Goal: Task Accomplishment & Management: Manage account settings

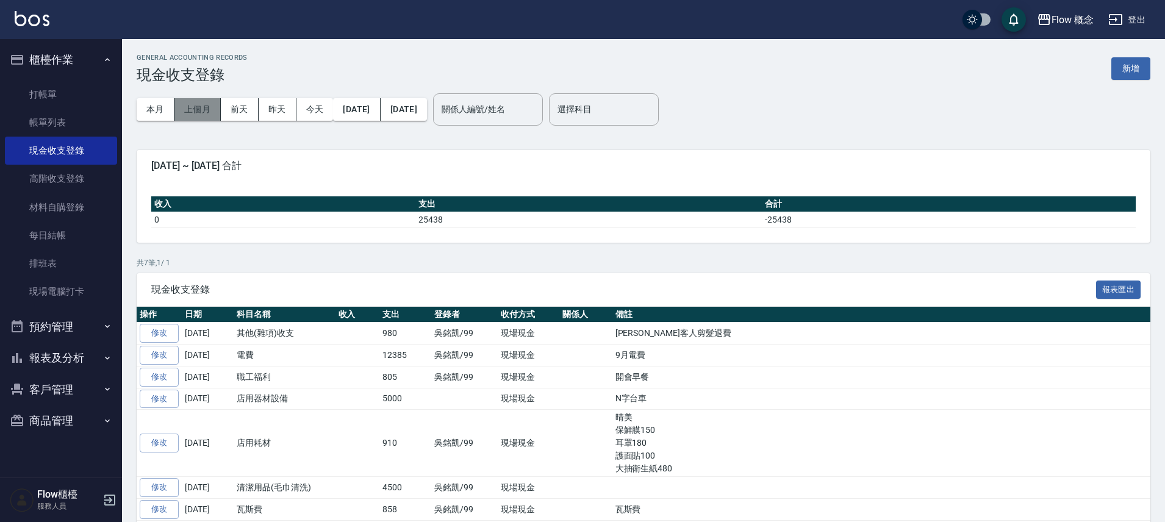
click at [189, 113] on button "上個月" at bounding box center [198, 109] width 46 height 23
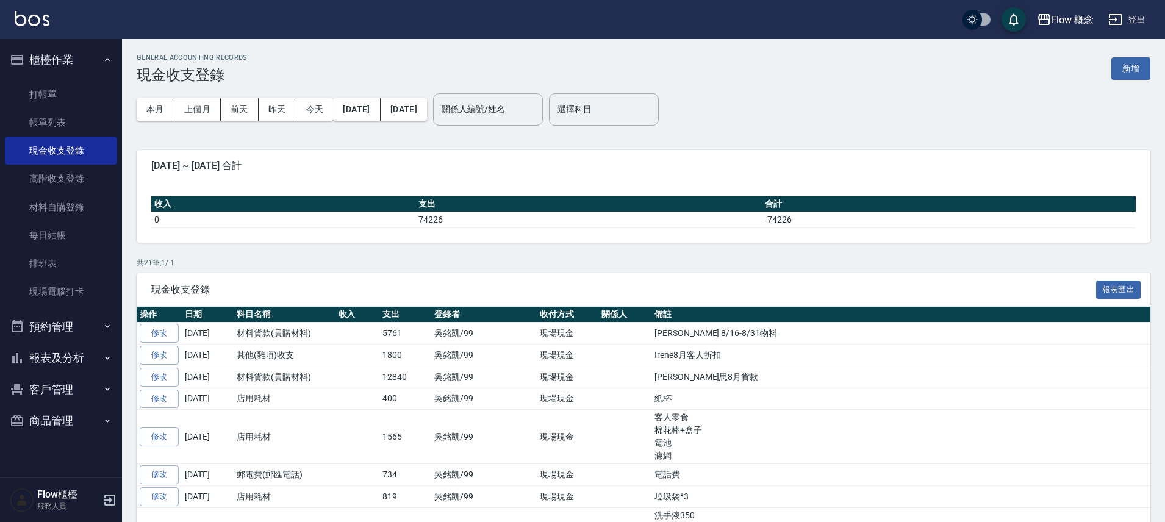
click at [599, 329] on td at bounding box center [625, 334] width 53 height 22
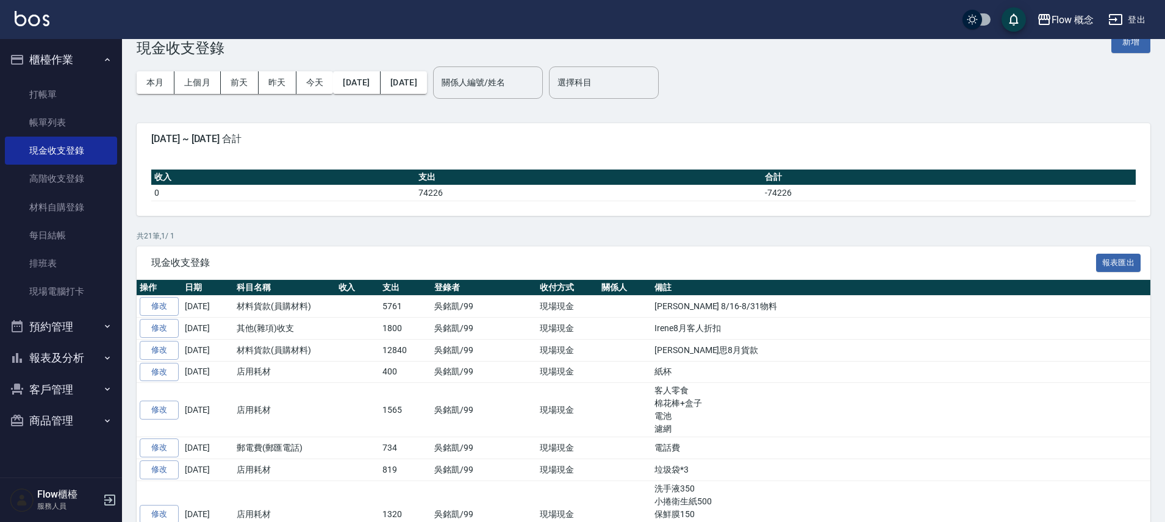
scroll to position [277, 0]
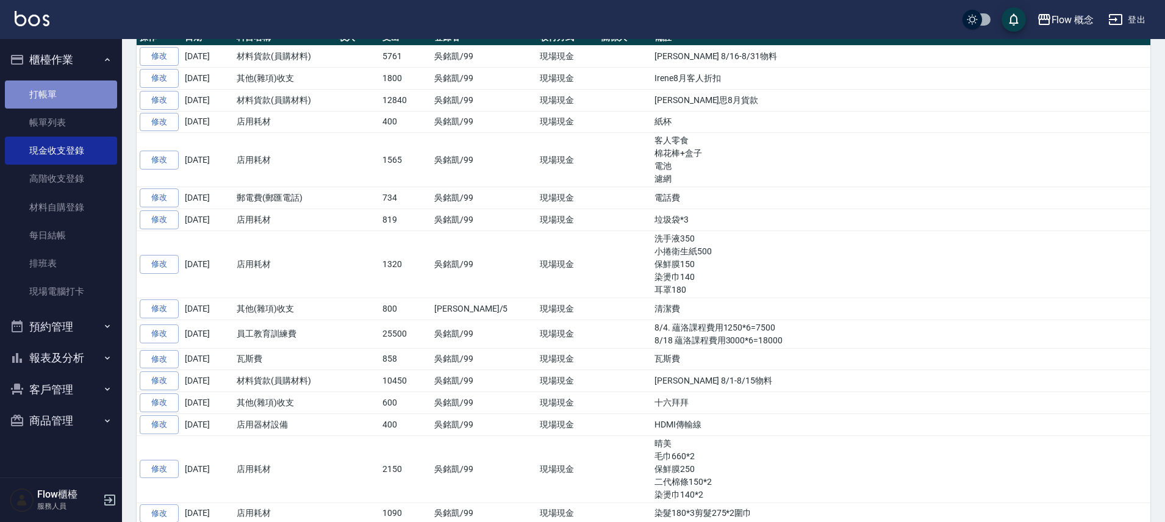
click at [38, 89] on link "打帳單" at bounding box center [61, 95] width 112 height 28
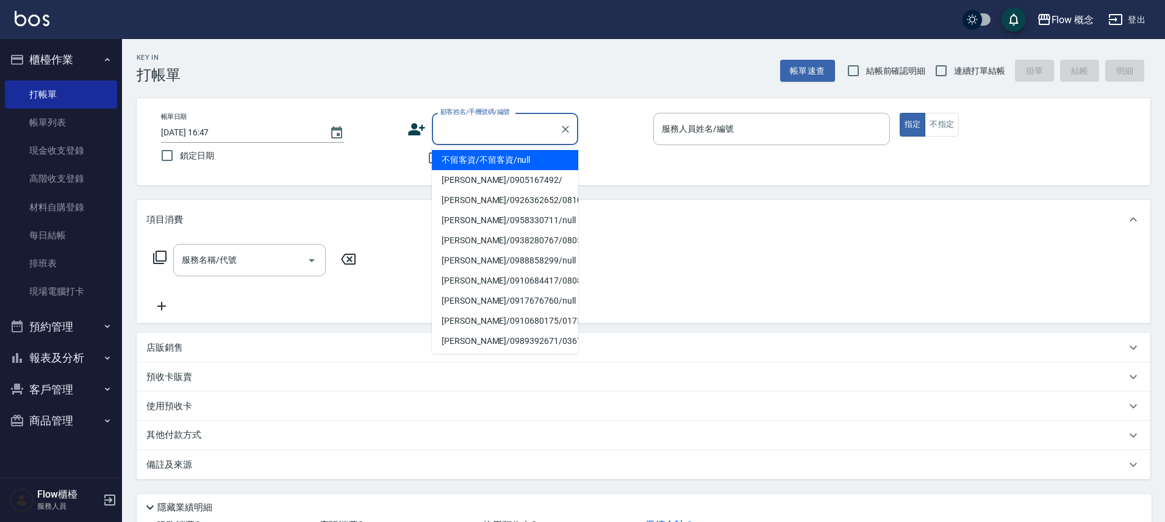
type input "不留客資/不留客資/null"
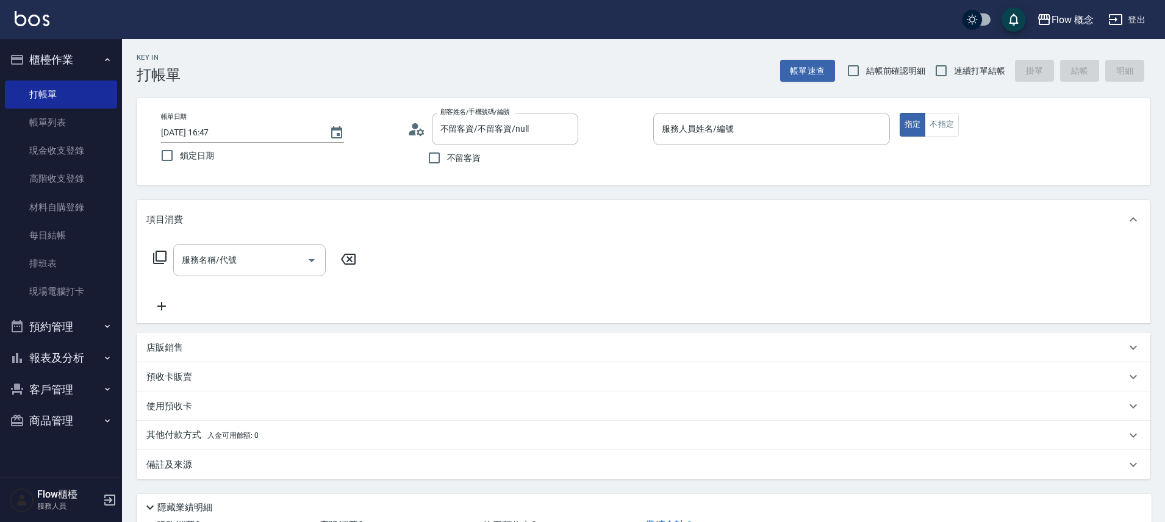
click at [510, 61] on div "Key In 打帳單 帳單速查 結帳前確認明細 連續打單結帳 掛單 結帳 明細" at bounding box center [636, 61] width 1029 height 45
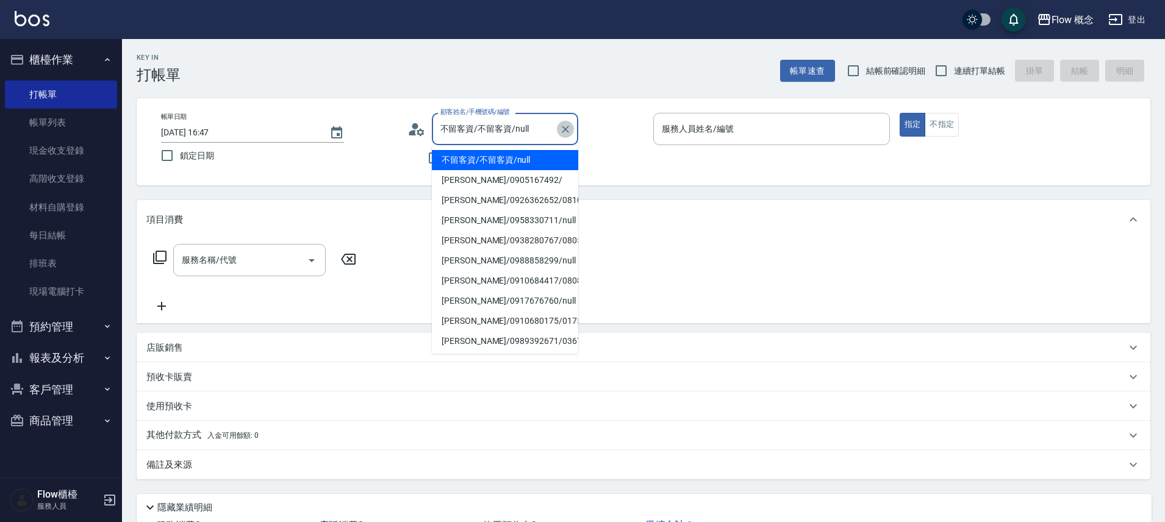
click at [566, 131] on icon "Clear" at bounding box center [566, 129] width 12 height 12
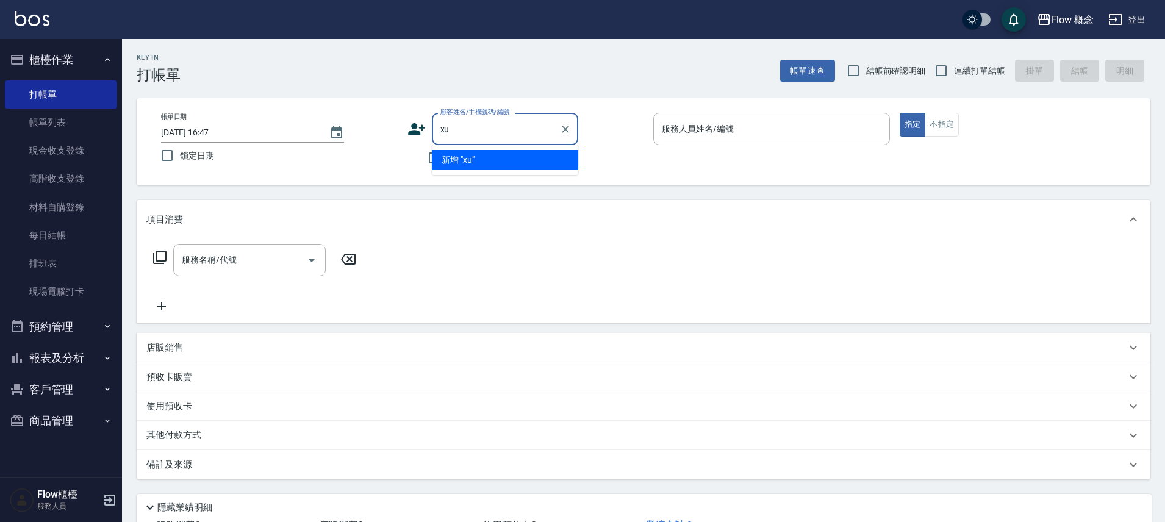
type input "x"
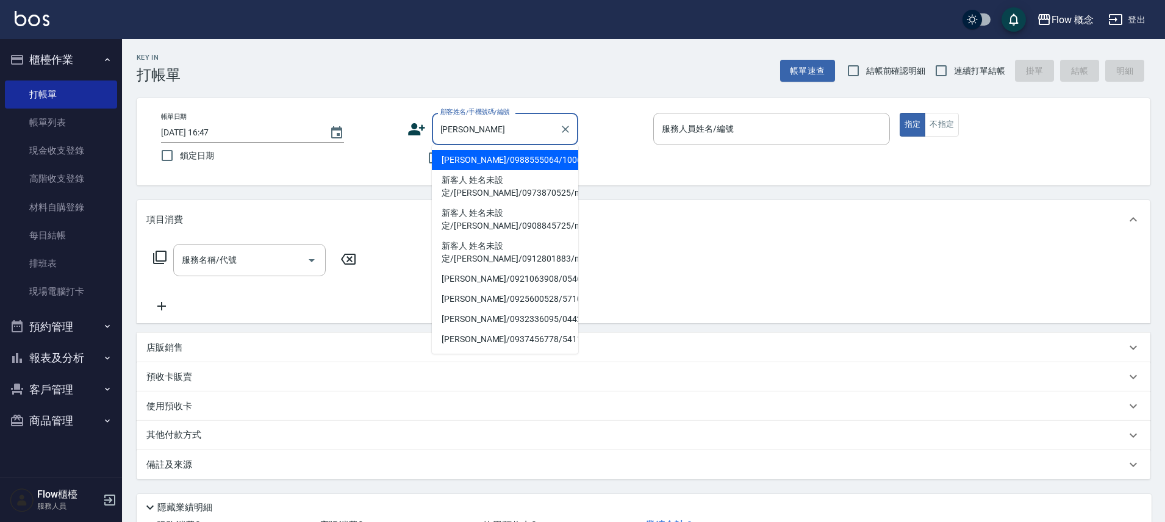
click at [510, 160] on li "[PERSON_NAME]/0988555064/10064" at bounding box center [505, 160] width 146 height 20
type input "[PERSON_NAME]/0988555064/10064"
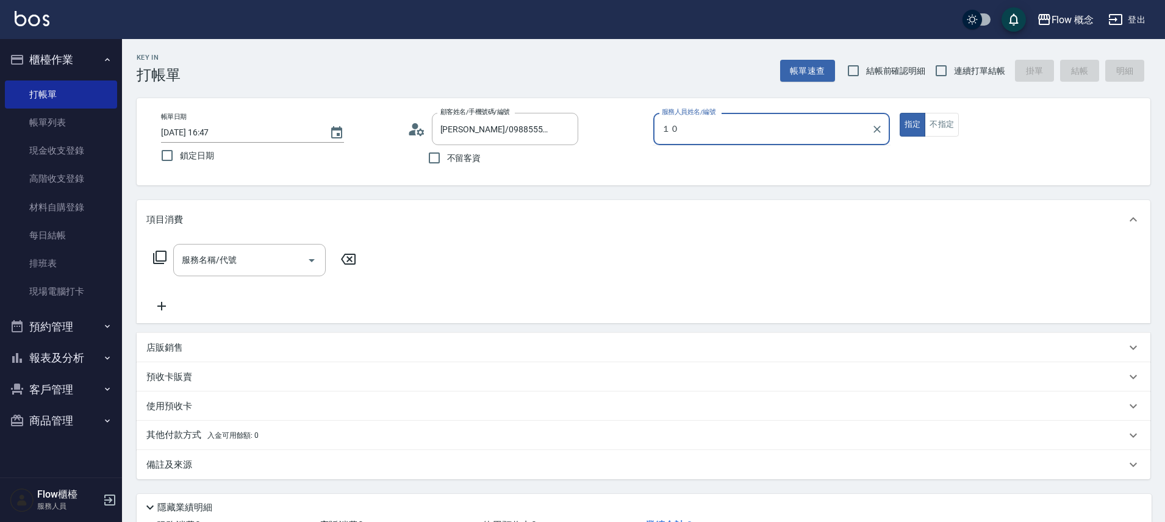
type input "１"
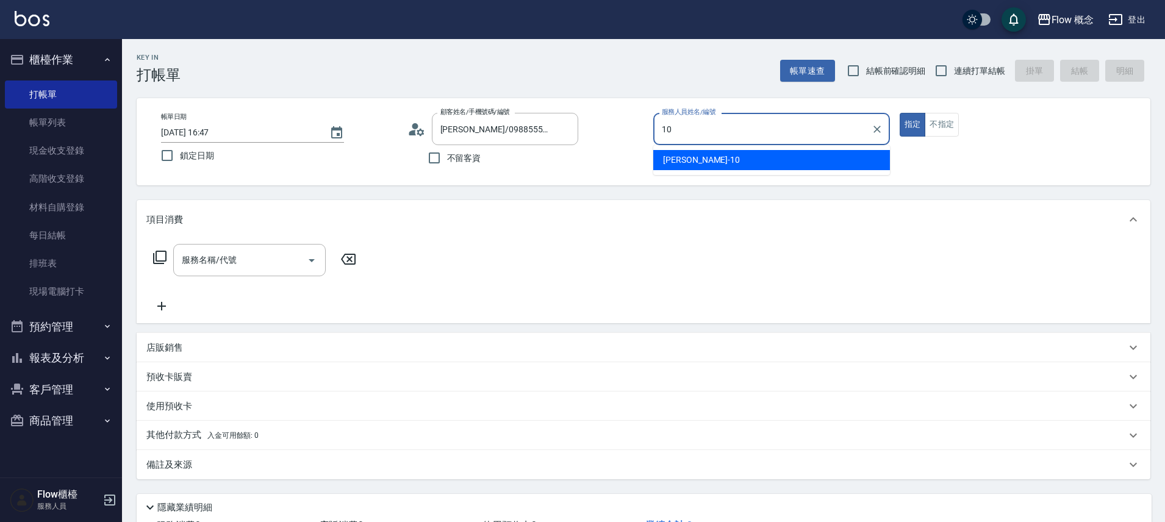
type input "[PERSON_NAME]-10"
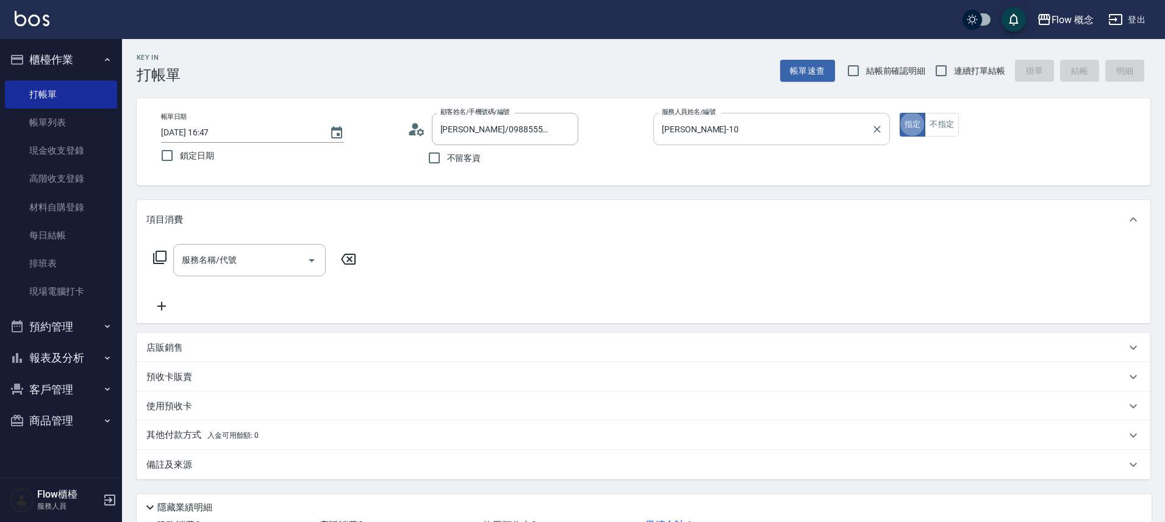
type button "true"
click at [215, 264] on input "服務名稱/代號" at bounding box center [240, 260] width 123 height 21
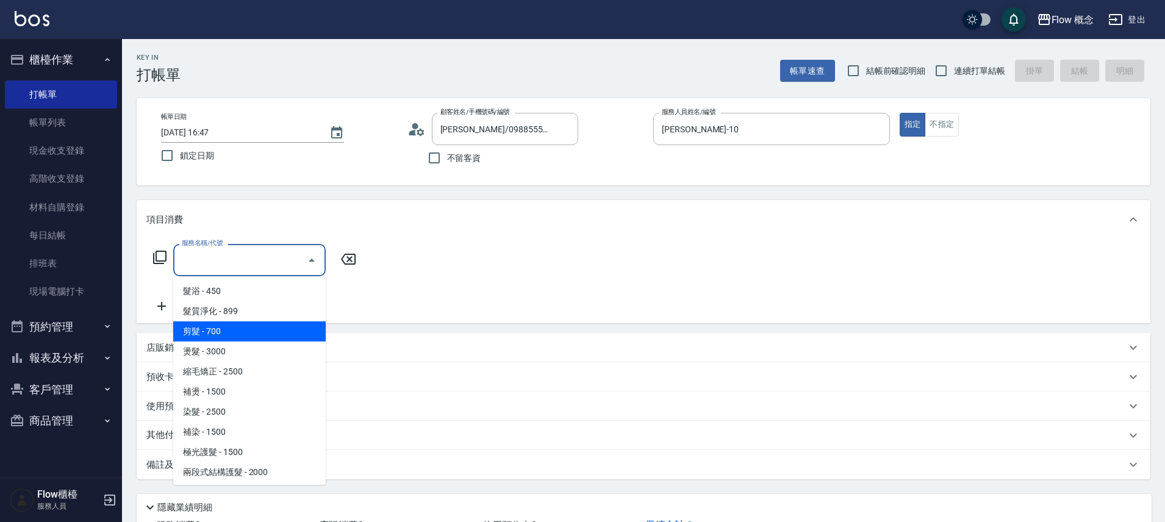
click at [198, 340] on span "剪髮 - 700" at bounding box center [249, 332] width 153 height 20
type input "剪髮(201)"
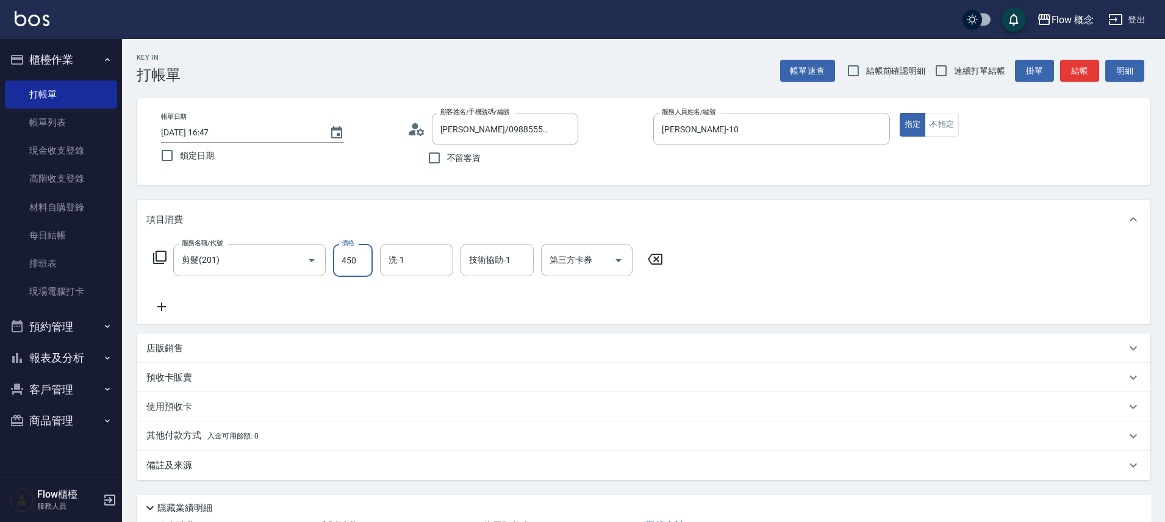
type input "450"
click at [1084, 66] on button "結帳" at bounding box center [1080, 71] width 39 height 23
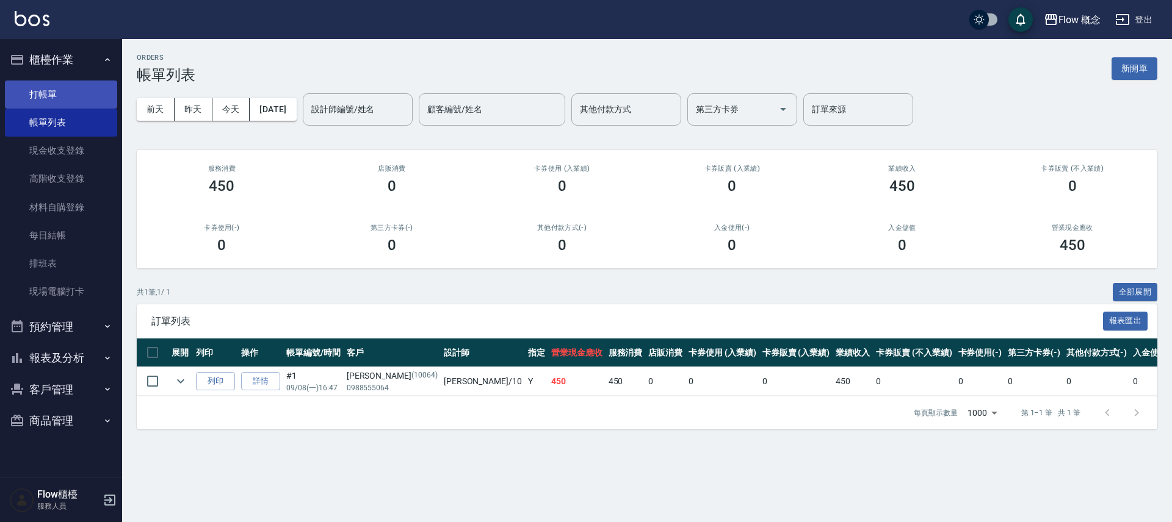
click at [77, 92] on link "打帳單" at bounding box center [61, 95] width 112 height 28
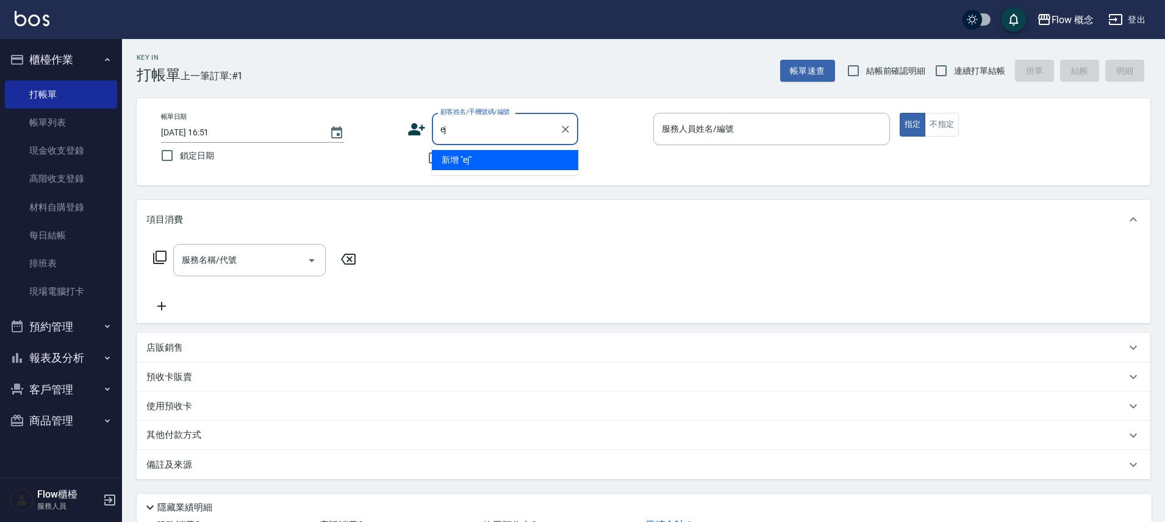
type input "e"
click at [519, 163] on li "[PERSON_NAME]/0970518307/6845" at bounding box center [505, 160] width 146 height 20
type input "[PERSON_NAME]/0970518307/6845"
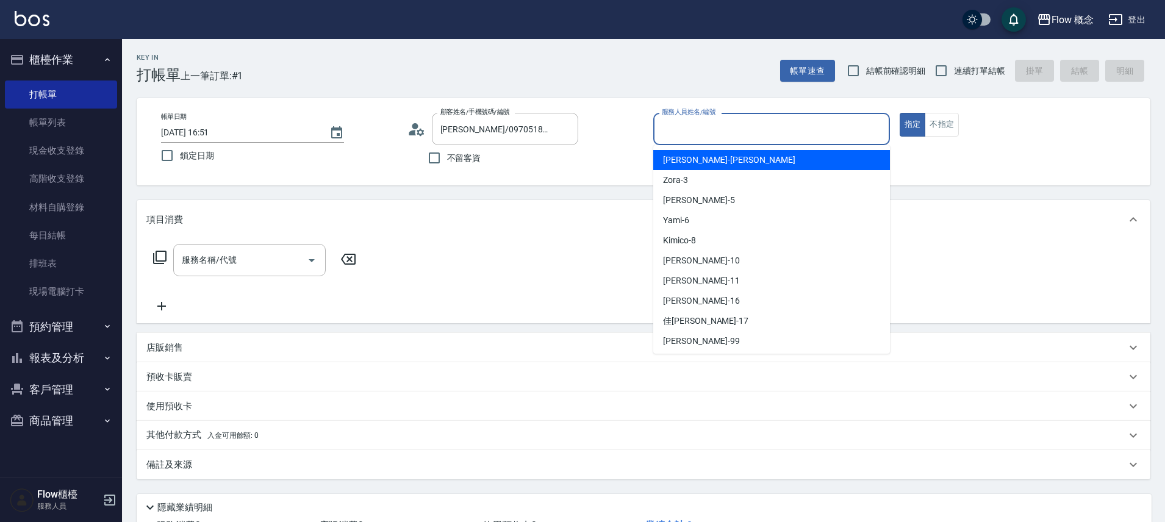
click at [679, 130] on input "服務人員姓名/編號" at bounding box center [772, 128] width 226 height 21
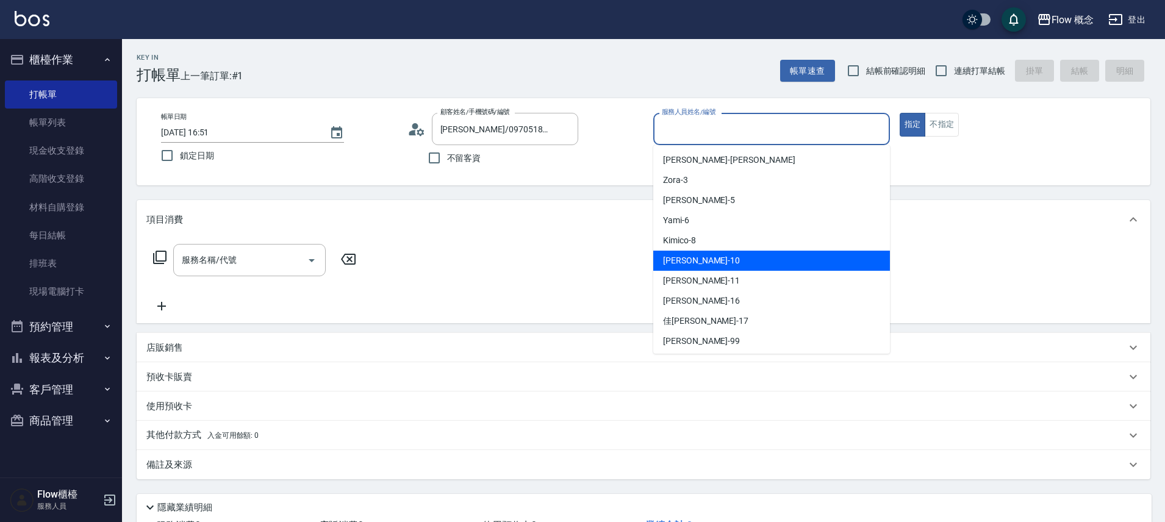
click at [680, 264] on span "[PERSON_NAME] -10" at bounding box center [701, 260] width 77 height 13
type input "[PERSON_NAME]-10"
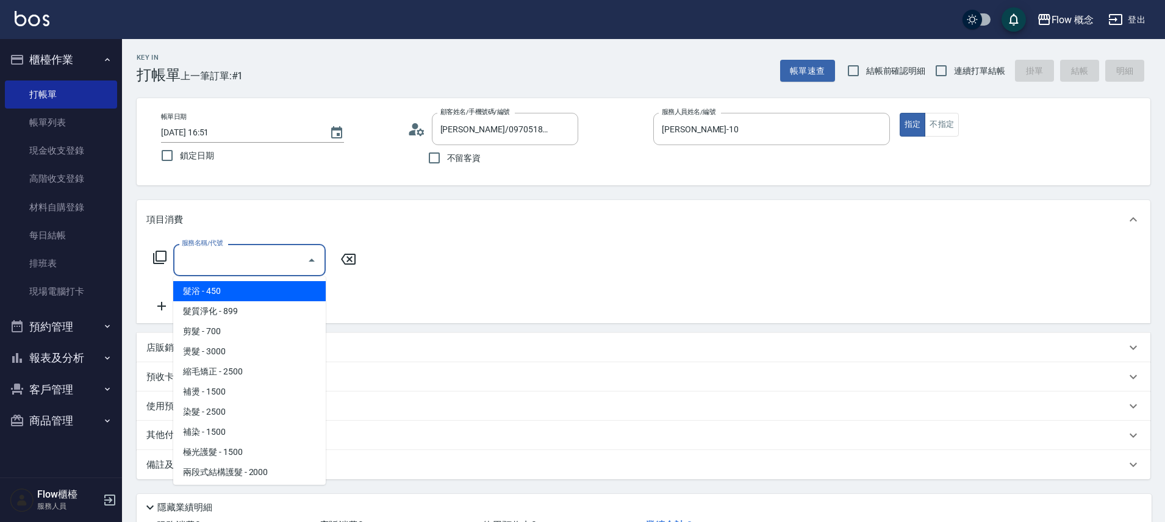
click at [258, 270] on input "服務名稱/代號" at bounding box center [240, 260] width 123 height 21
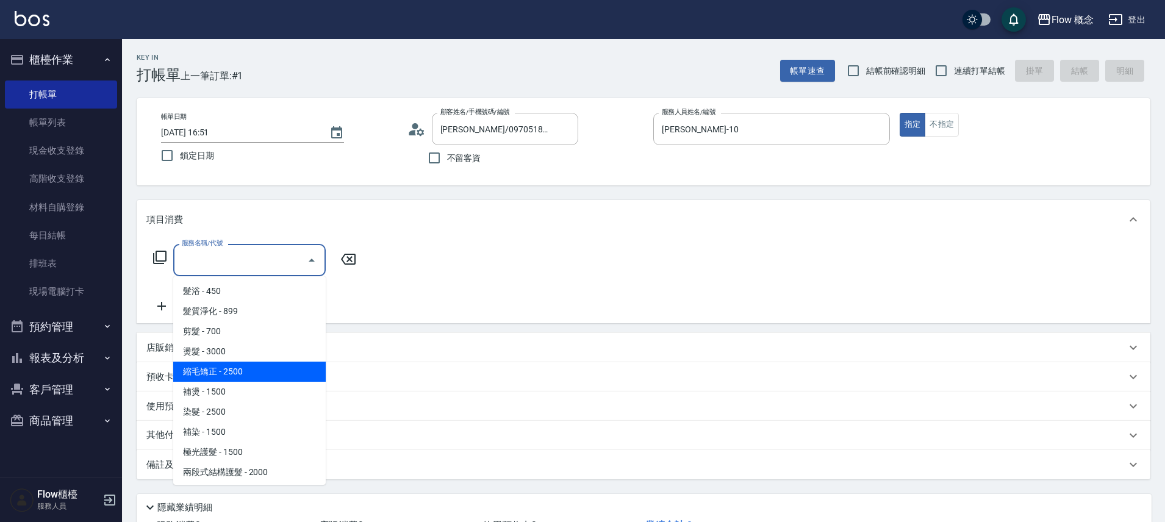
click at [234, 369] on span "縮毛矯正 - 2500" at bounding box center [249, 372] width 153 height 20
type input "縮毛矯正 (302)"
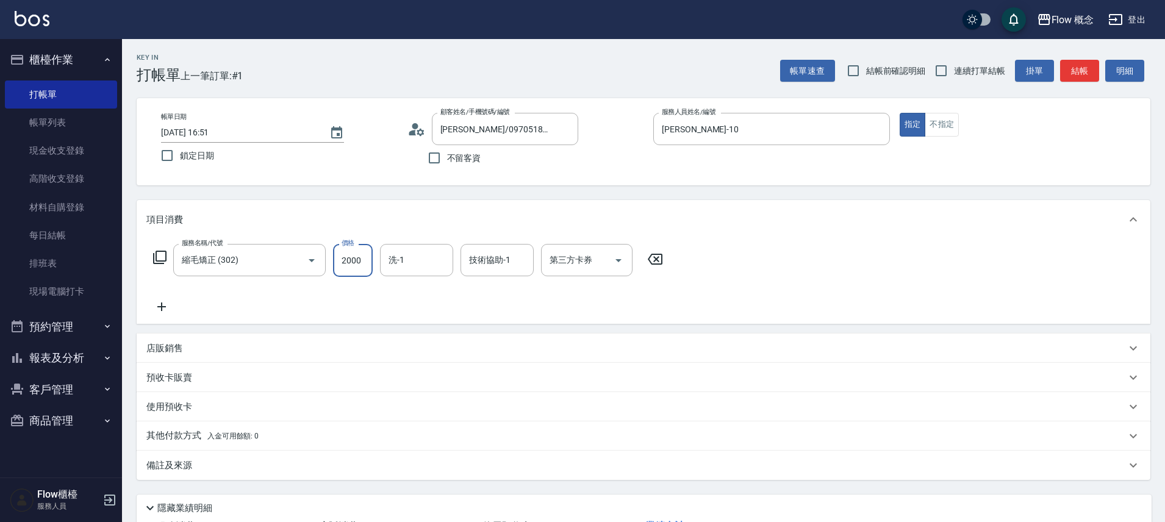
type input "2000"
click at [231, 298] on div "服務名稱/代號 縮毛矯正 (302) 服務名稱/代號 價格 2000 價格 洗-1 洗-1 技術協助-1 技術協助-1 第三方卡券 第三方卡券" at bounding box center [408, 279] width 524 height 70
click at [164, 306] on icon at bounding box center [161, 307] width 9 height 9
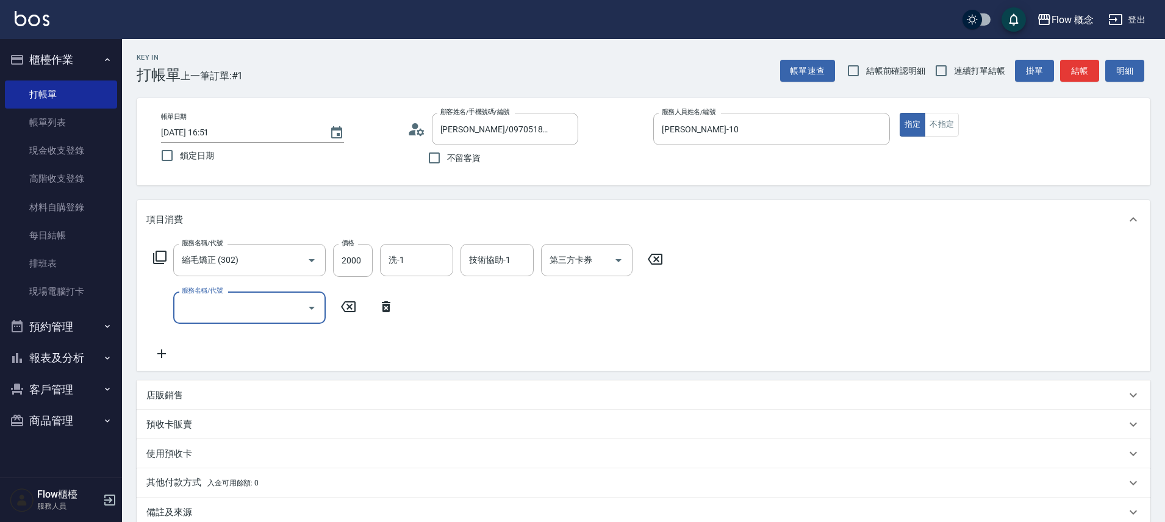
click at [193, 302] on input "服務名稱/代號" at bounding box center [240, 307] width 123 height 21
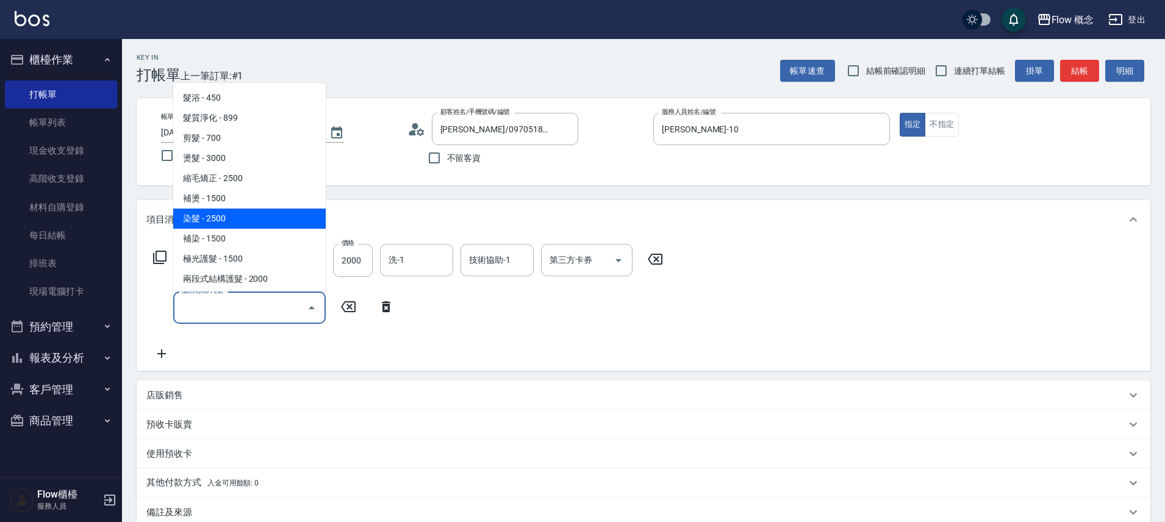
click at [220, 221] on span "染髮 - 2500" at bounding box center [249, 219] width 153 height 20
type input "染髮(401)"
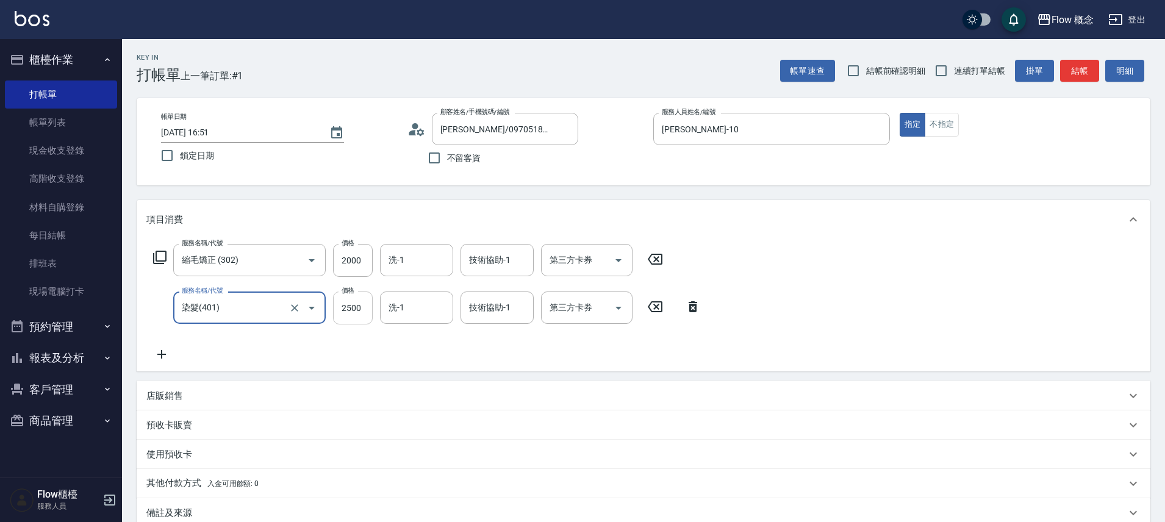
click at [345, 309] on input "2500" at bounding box center [353, 308] width 40 height 33
type input "1800"
click at [1083, 67] on button "結帳" at bounding box center [1080, 71] width 39 height 23
click at [1083, 67] on div "帳單速查 結帳前確認明細 連續打單結帳 掛單 結帳 明細" at bounding box center [965, 71] width 370 height 26
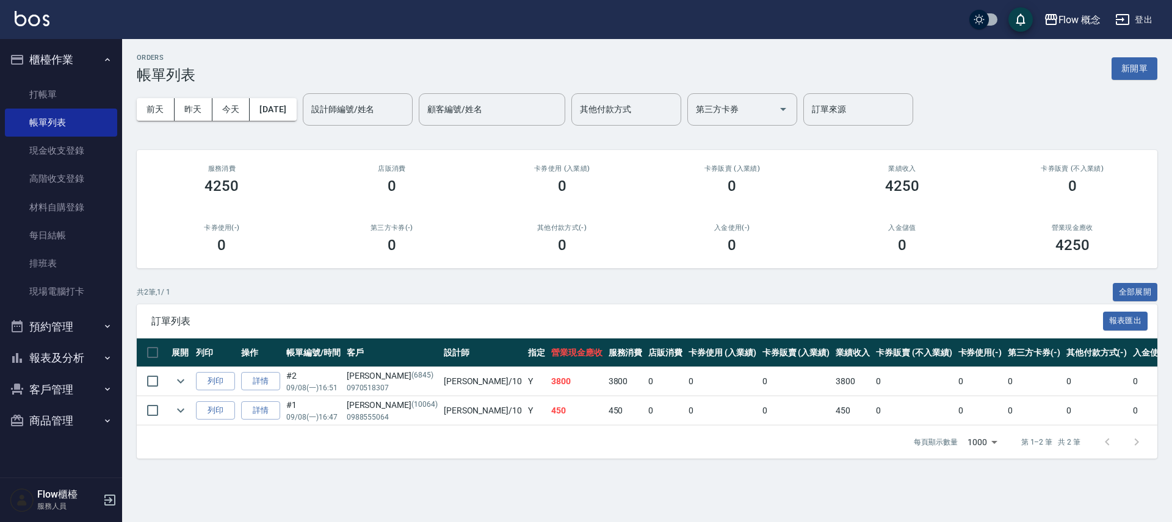
drag, startPoint x: 674, startPoint y: 279, endPoint x: 781, endPoint y: 216, distance: 124.7
click at [643, 301] on div "ORDERS 帳單列表 新開單 [DATE] [DATE] [DATE] [DATE] 設計師編號/姓名 設計師編號/姓名 顧客編號/姓名 顧客編號/姓名 其…" at bounding box center [647, 256] width 1050 height 434
click at [54, 94] on link "打帳單" at bounding box center [61, 95] width 112 height 28
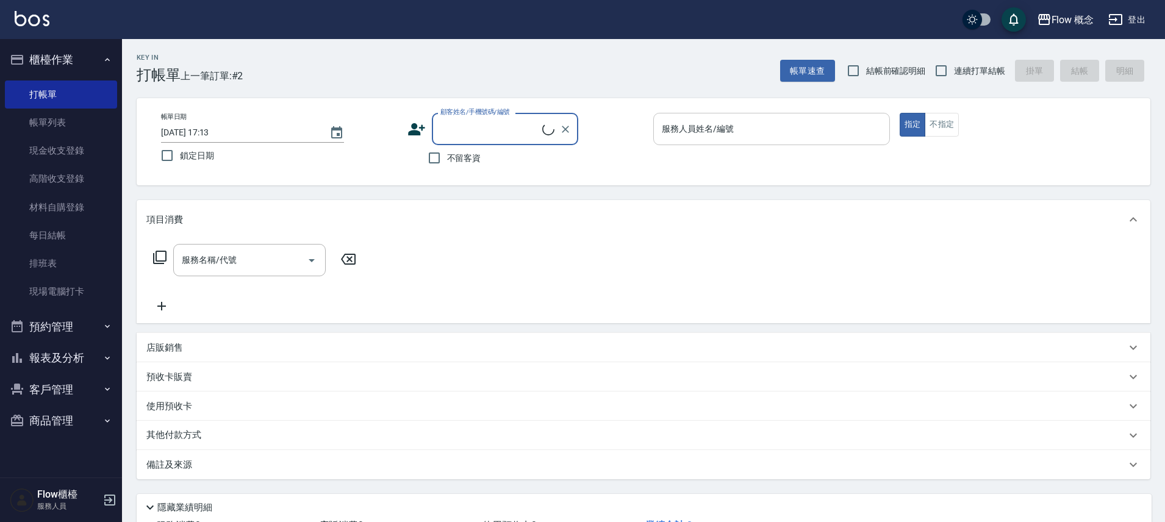
click at [685, 133] on input "服務人員姓名/編號" at bounding box center [772, 128] width 226 height 21
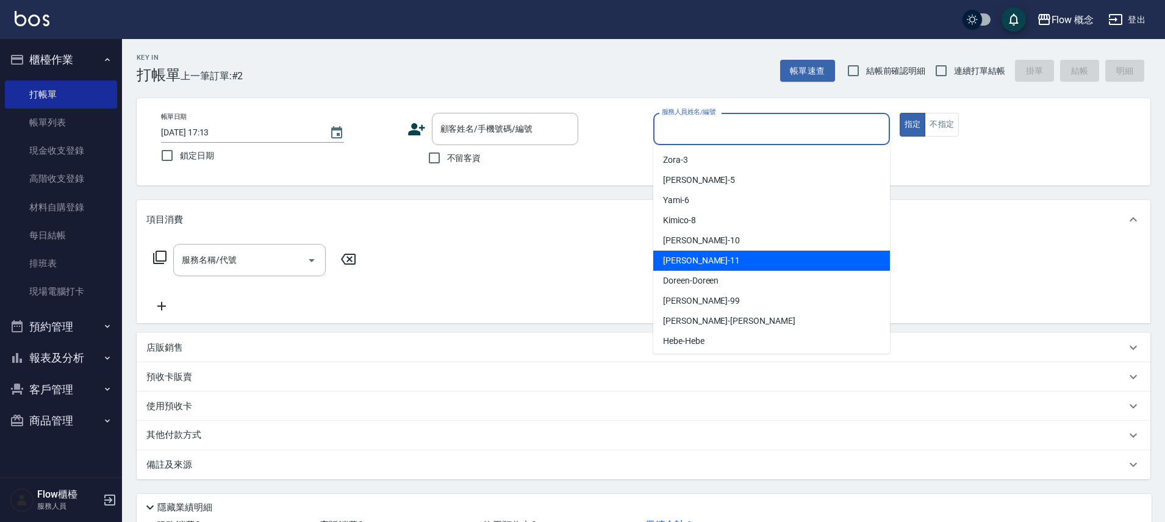
click at [690, 259] on span "[PERSON_NAME] -11" at bounding box center [701, 260] width 77 height 13
type input "[PERSON_NAME]-11"
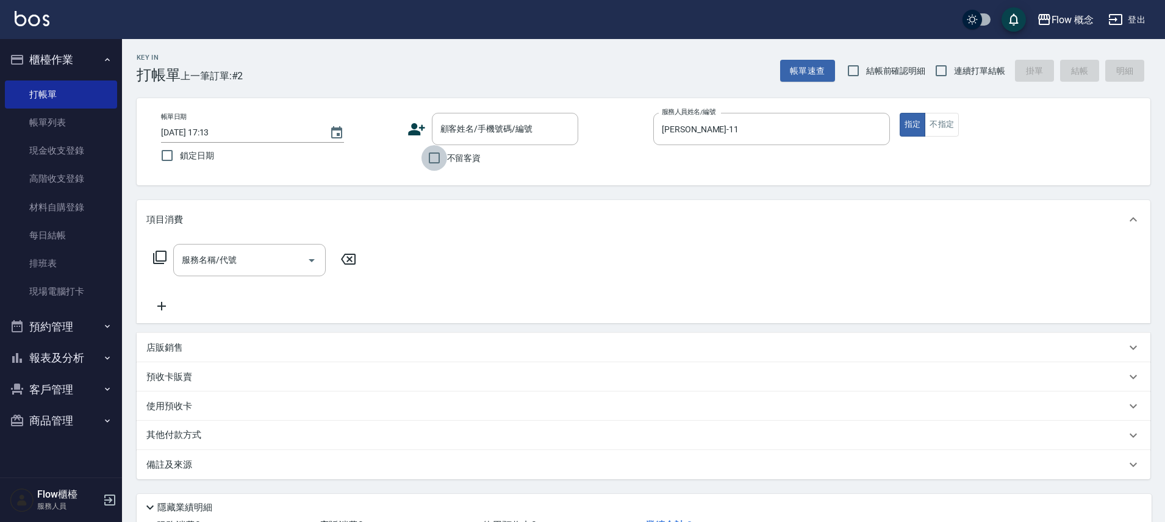
click at [425, 156] on input "不留客資" at bounding box center [435, 158] width 26 height 26
checkbox input "true"
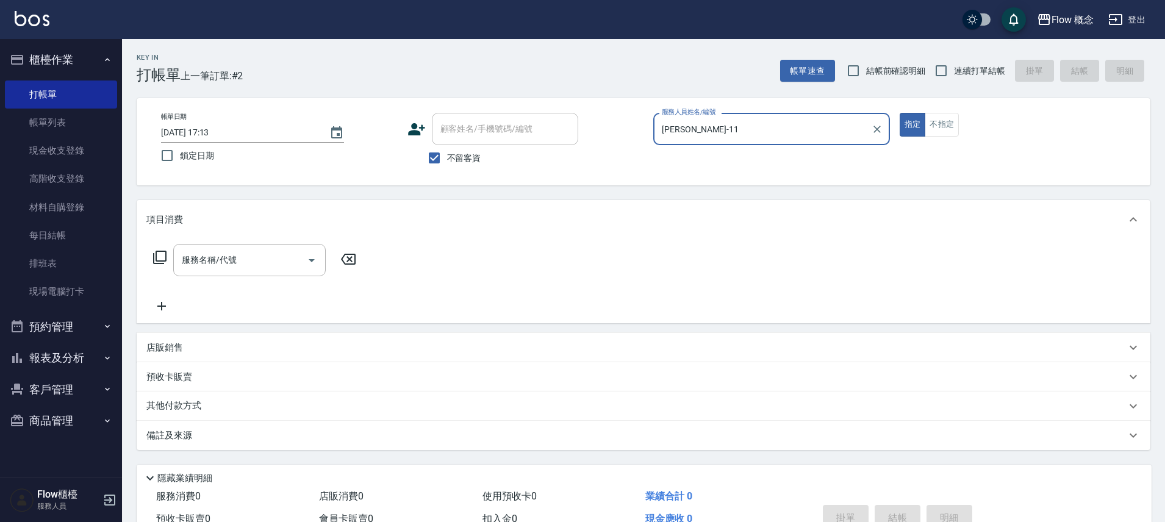
click at [161, 261] on icon at bounding box center [159, 257] width 13 height 13
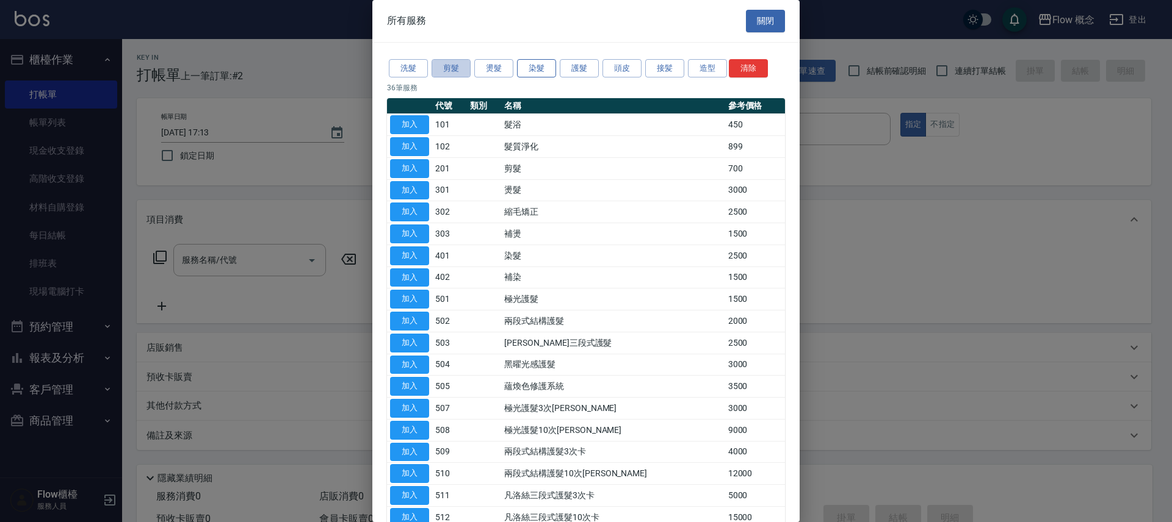
click at [441, 68] on button "剪髮" at bounding box center [450, 68] width 39 height 19
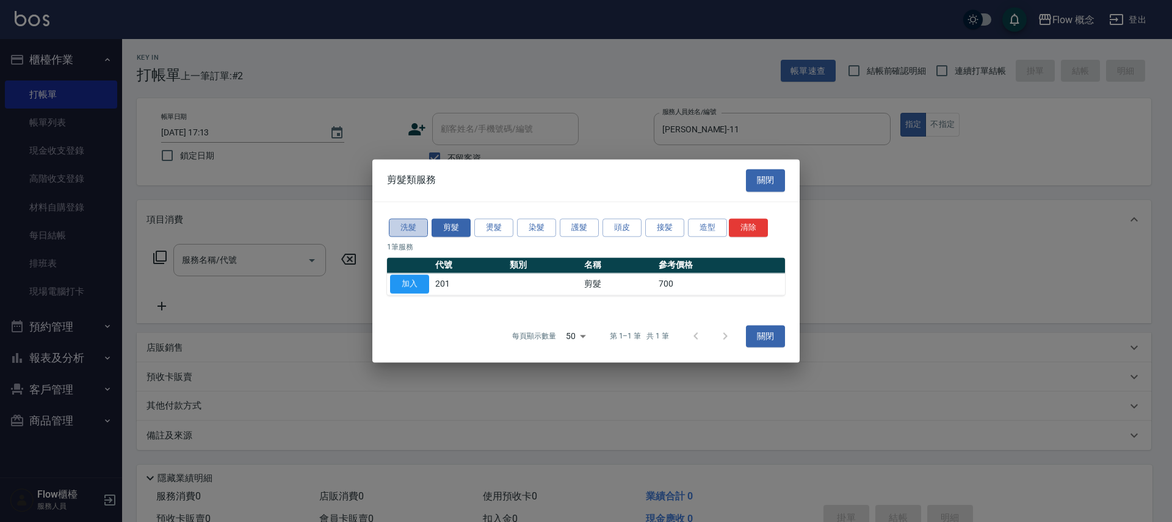
click at [408, 231] on button "洗髮" at bounding box center [408, 227] width 39 height 19
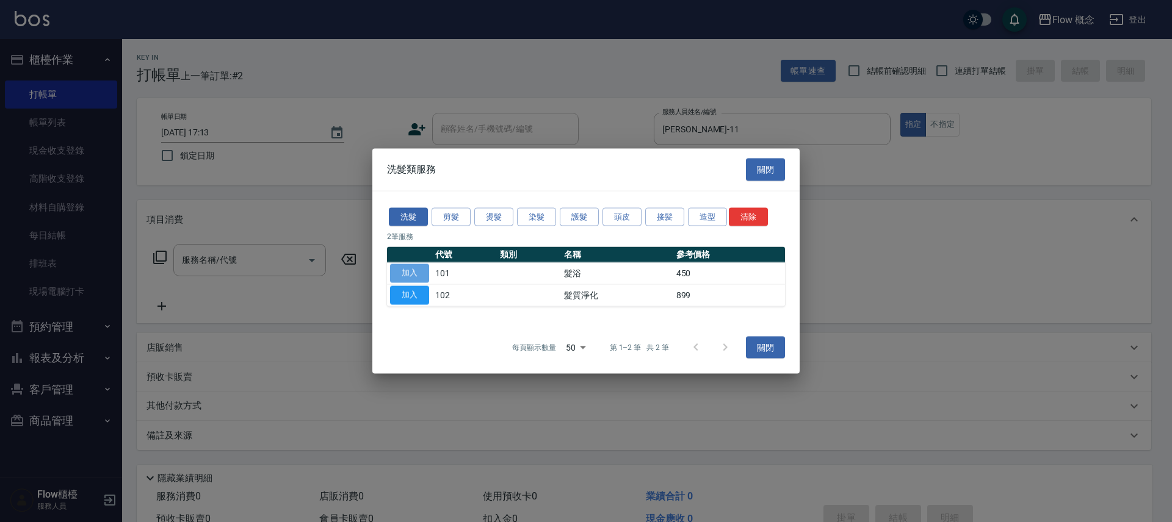
click at [406, 268] on button "加入" at bounding box center [409, 273] width 39 height 19
type input "髮浴 (101)"
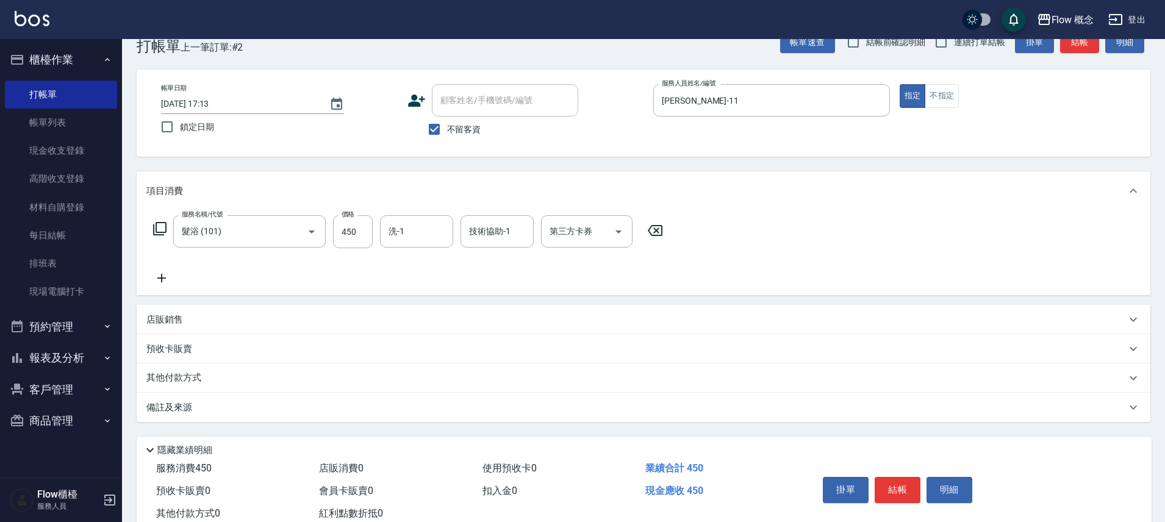
scroll to position [67, 0]
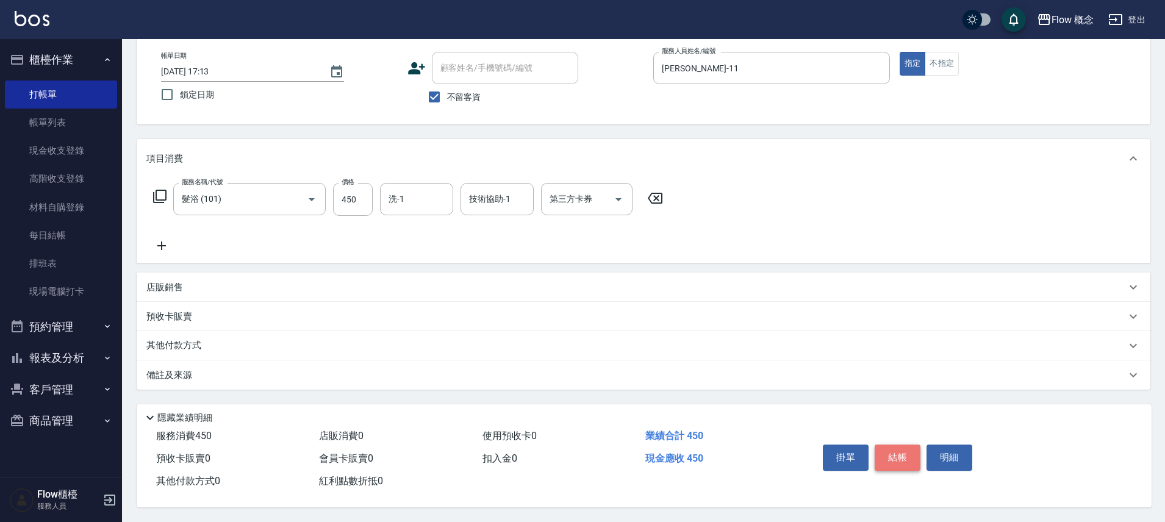
click at [901, 456] on button "結帳" at bounding box center [898, 458] width 46 height 26
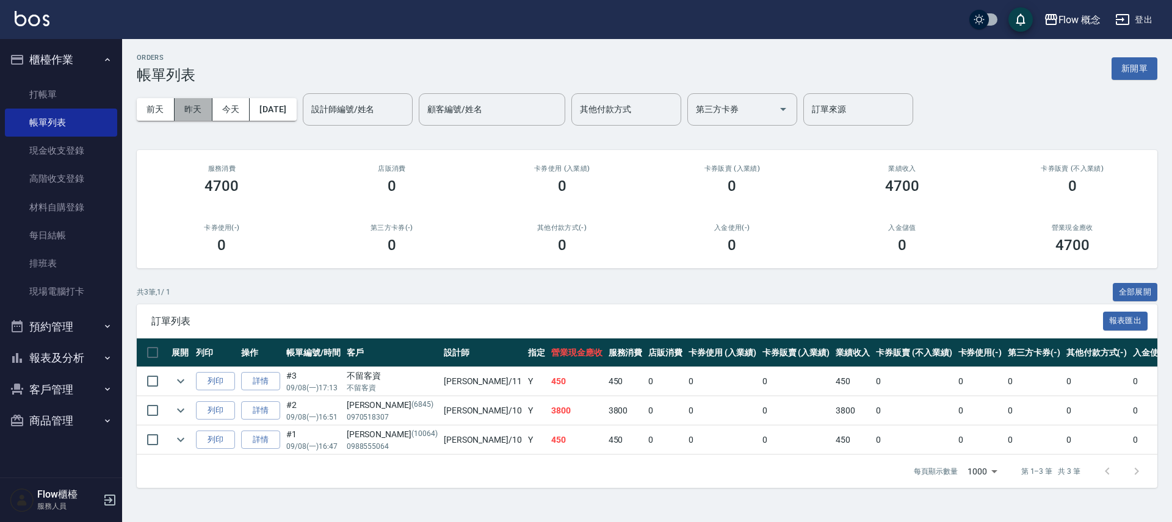
click at [192, 105] on button "昨天" at bounding box center [194, 109] width 38 height 23
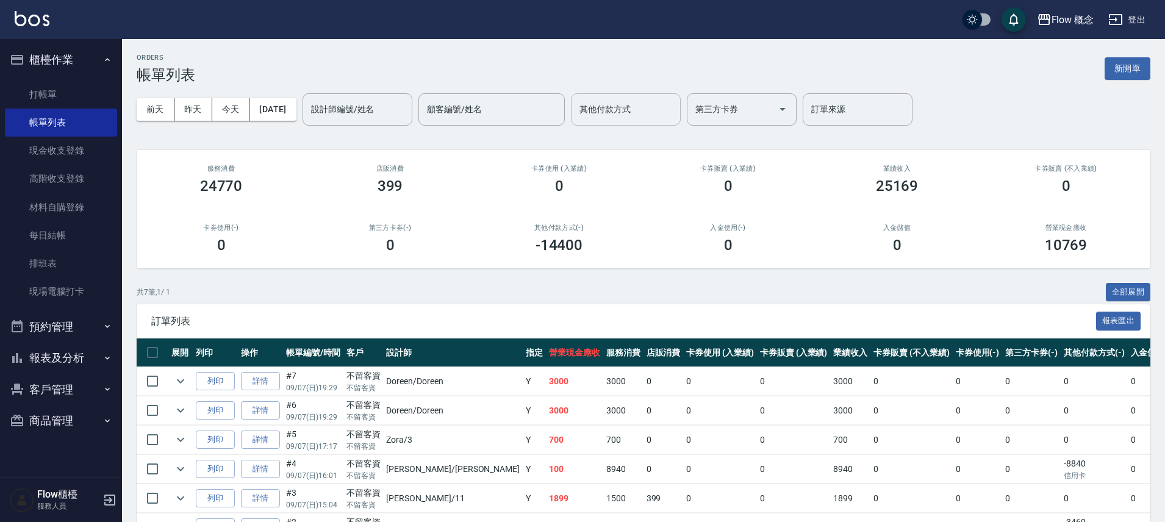
click at [613, 109] on input "其他付款方式" at bounding box center [626, 109] width 99 height 21
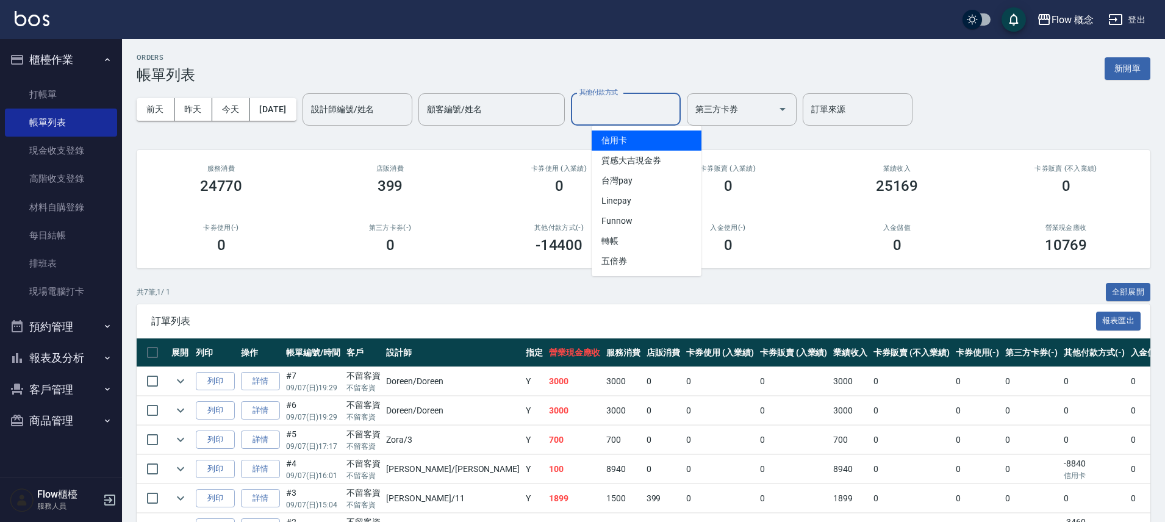
click at [622, 142] on span "信用卡" at bounding box center [647, 141] width 110 height 20
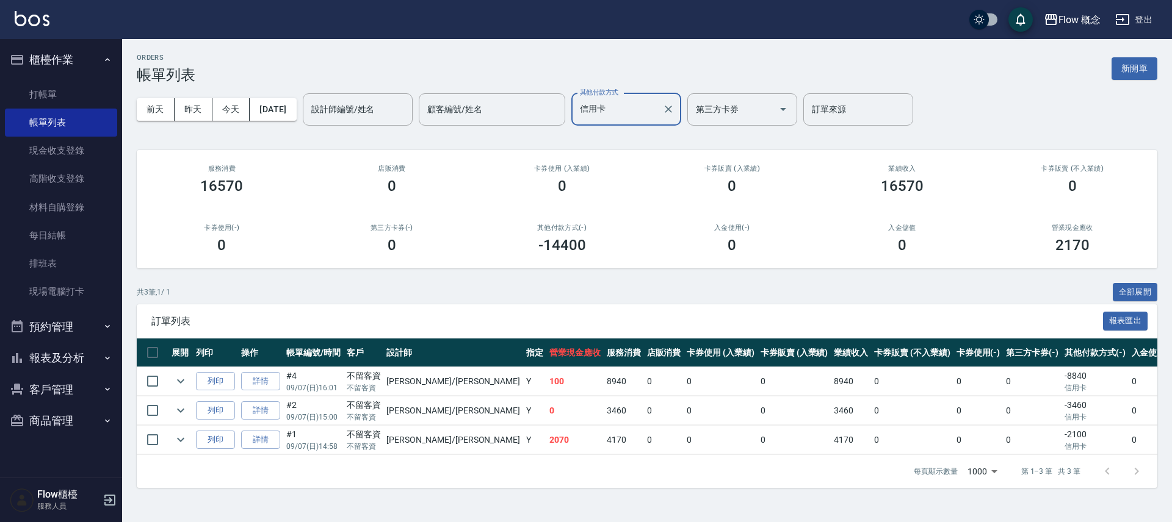
click at [638, 101] on input "信用卡" at bounding box center [617, 109] width 81 height 21
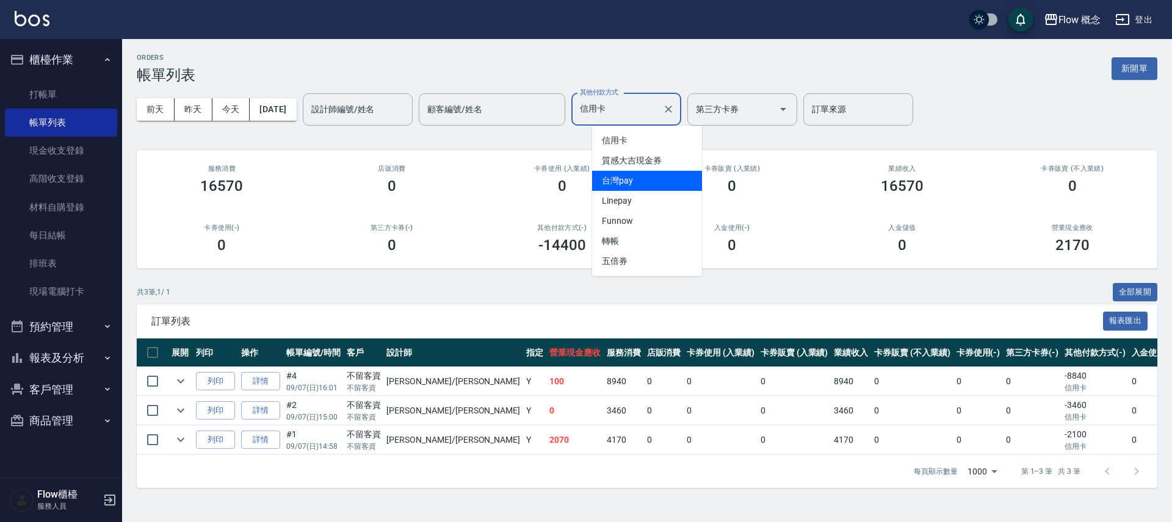
click at [641, 183] on span "台灣pay" at bounding box center [647, 181] width 110 height 20
click at [641, 183] on div "ORDERS 帳單列表 新開單 [DATE] [DATE] [DATE] [DATE] 設計師編號/姓名 設計師編號/姓名 顧客編號/姓名 顧客編號/姓名 其…" at bounding box center [647, 271] width 1050 height 464
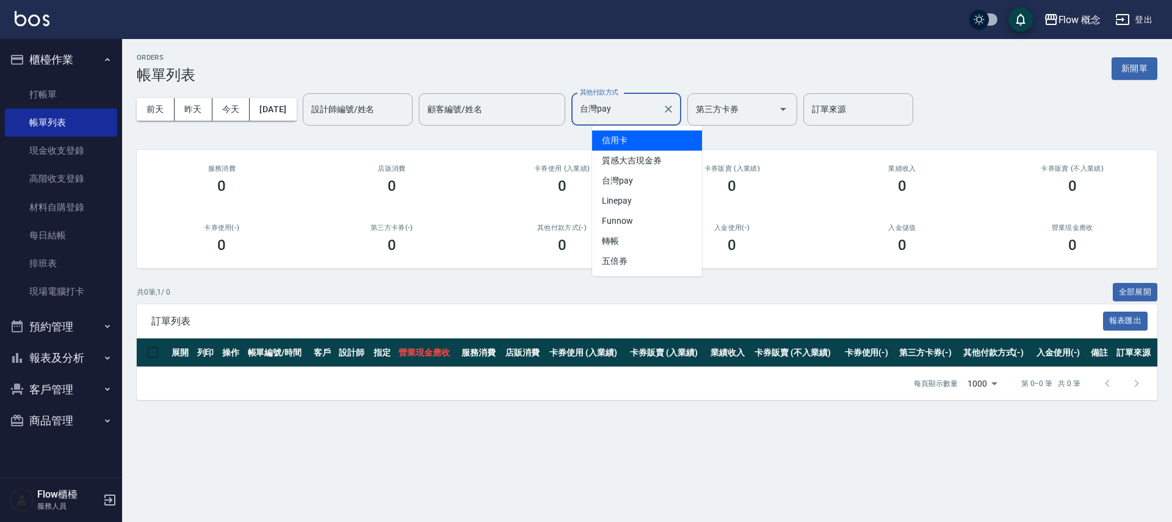
click at [636, 120] on input "台灣pay" at bounding box center [617, 109] width 81 height 21
click at [629, 135] on span "信用卡" at bounding box center [647, 141] width 110 height 20
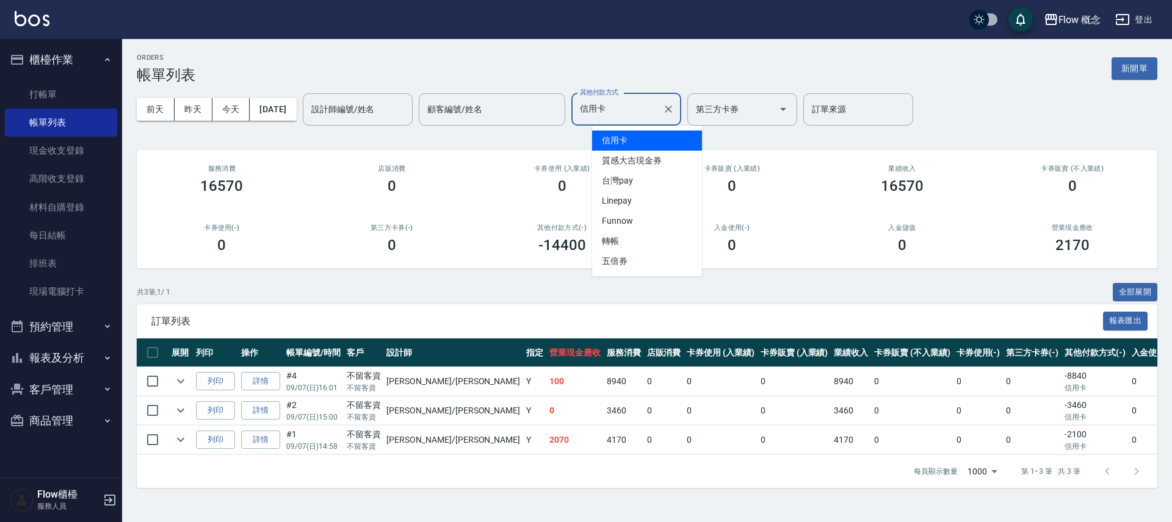
click at [641, 115] on input "信用卡" at bounding box center [617, 109] width 81 height 21
click at [640, 234] on span "轉帳" at bounding box center [647, 241] width 110 height 20
type input "轉帳"
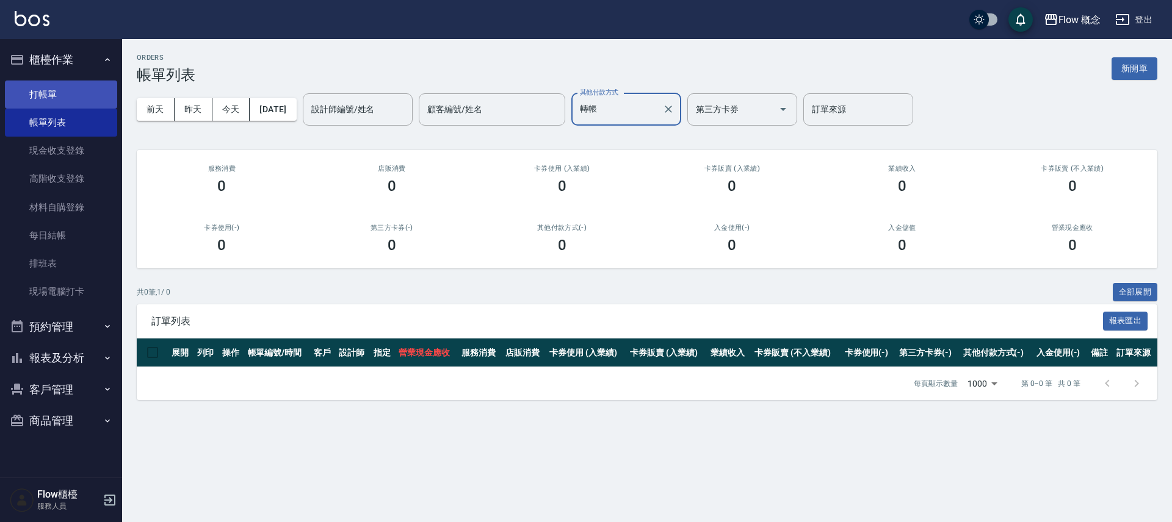
click at [32, 90] on link "打帳單" at bounding box center [61, 95] width 112 height 28
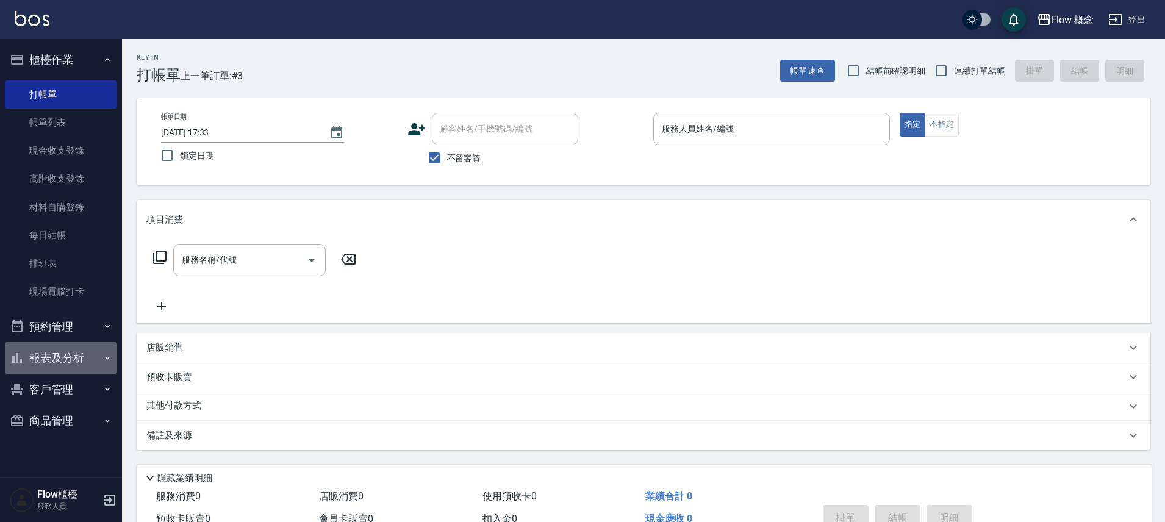
click at [59, 359] on button "報表及分析" at bounding box center [61, 358] width 112 height 32
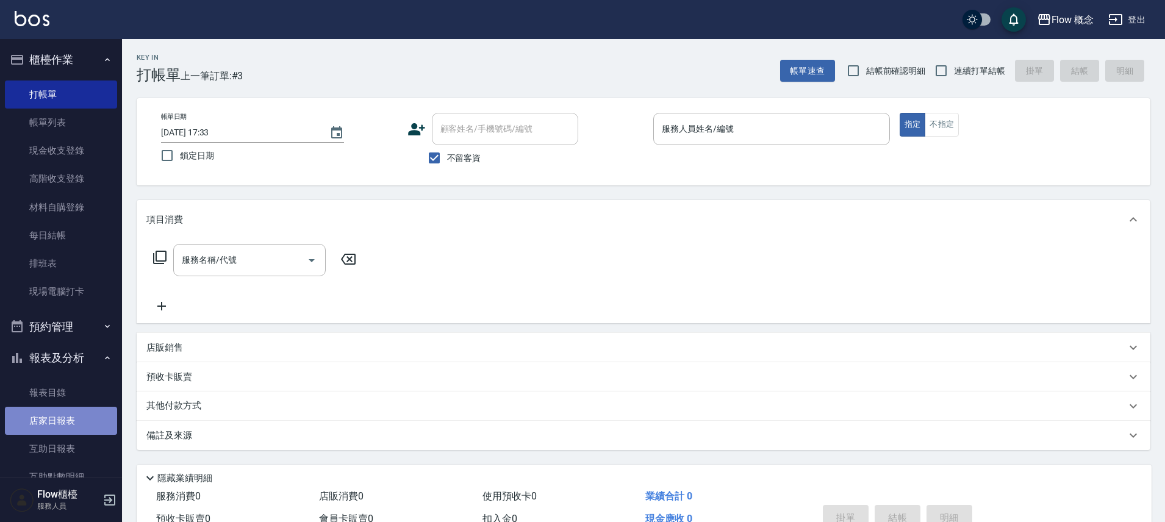
click at [60, 423] on link "店家日報表" at bounding box center [61, 421] width 112 height 28
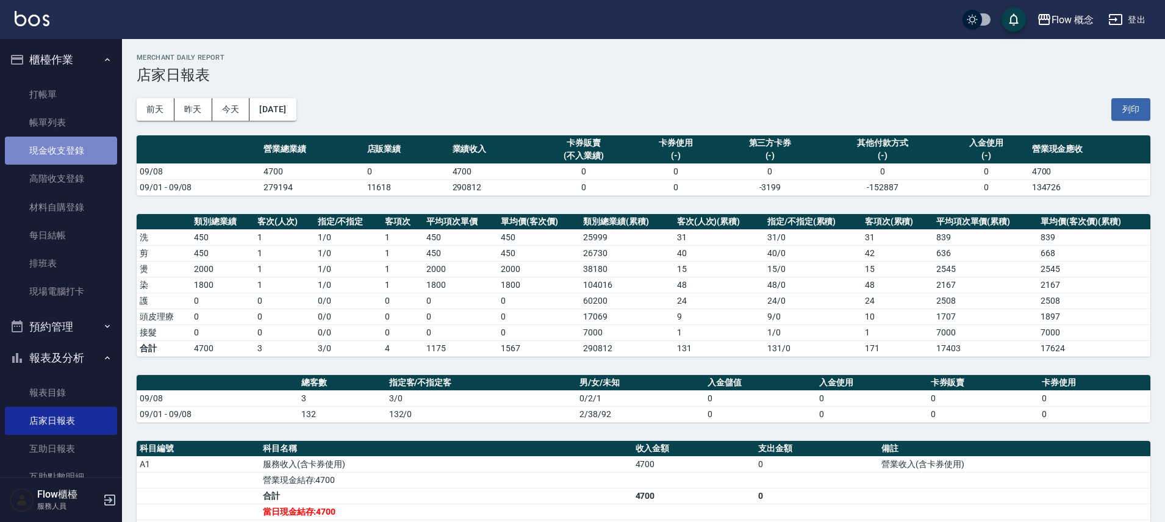
click at [52, 151] on link "現金收支登錄" at bounding box center [61, 151] width 112 height 28
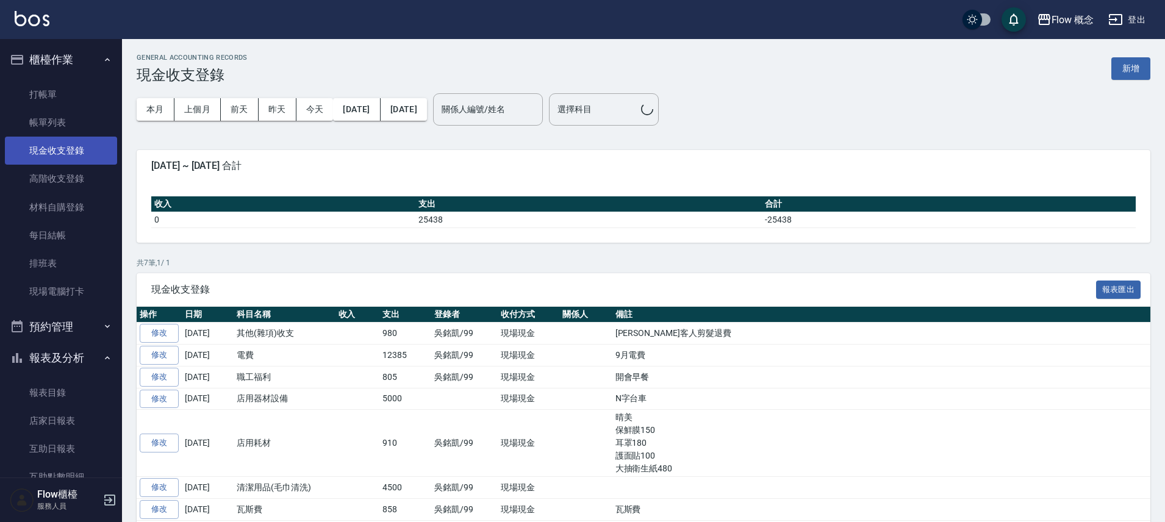
click at [52, 151] on link "現金收支登錄" at bounding box center [61, 151] width 112 height 28
click at [201, 107] on button "上個月" at bounding box center [198, 109] width 46 height 23
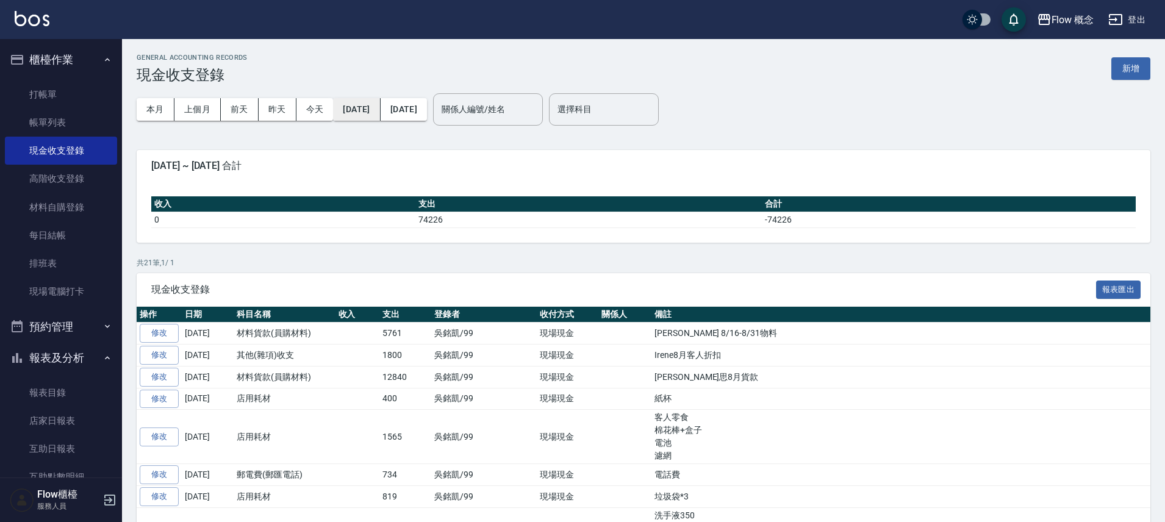
click at [373, 111] on button "[DATE]" at bounding box center [356, 109] width 47 height 23
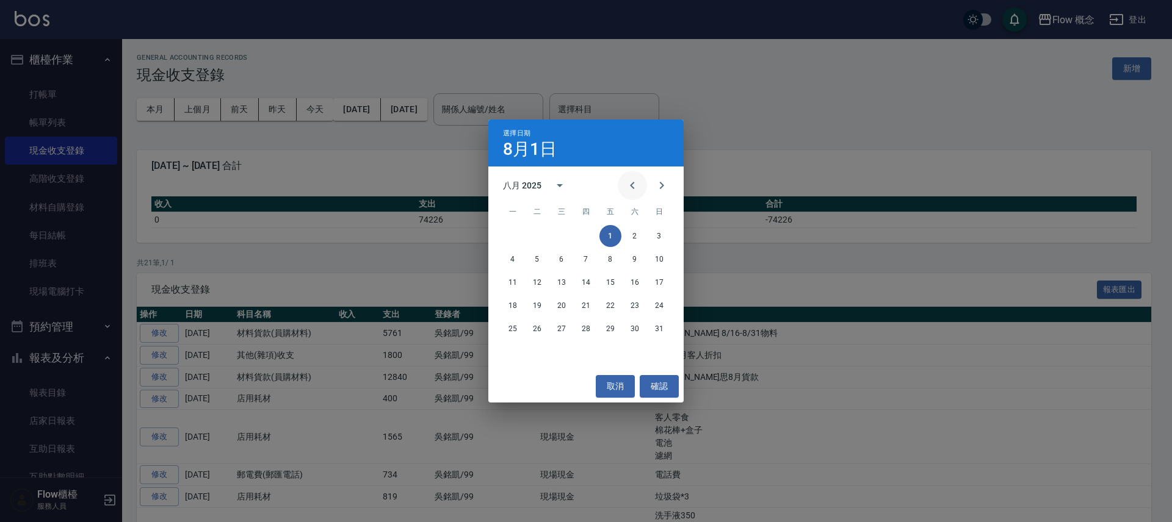
click at [634, 192] on icon "Previous month" at bounding box center [632, 185] width 15 height 15
click at [533, 237] on button "1" at bounding box center [537, 236] width 22 height 22
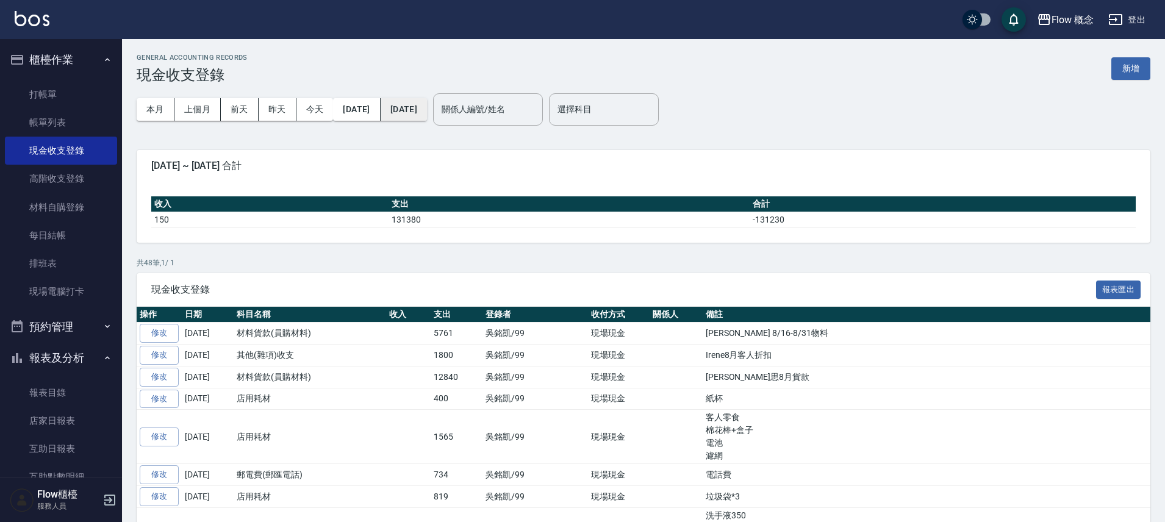
click at [418, 110] on button "[DATE]" at bounding box center [404, 109] width 46 height 23
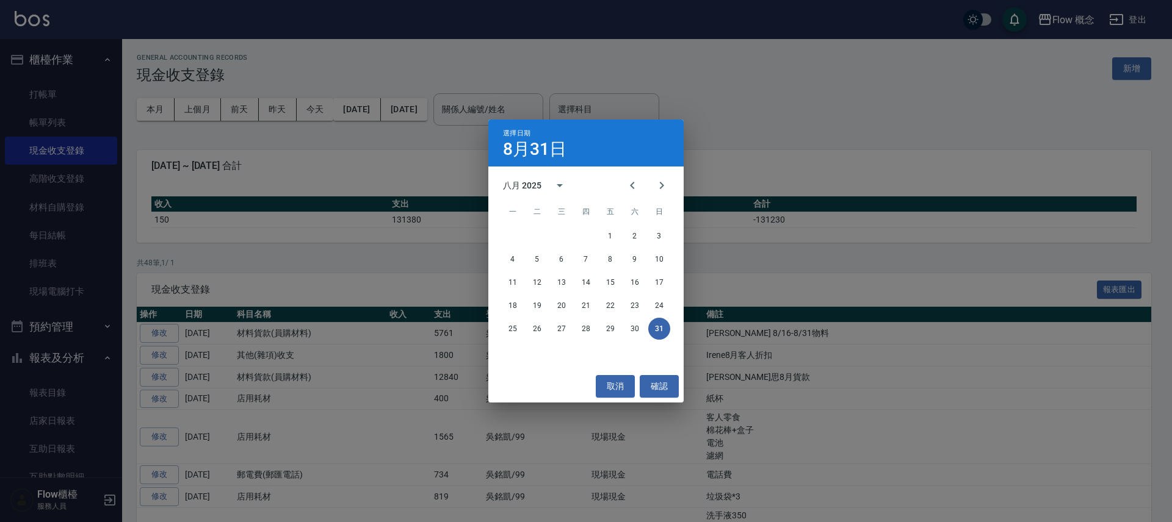
click at [387, 119] on div "選擇日期 [DATE] 八月 2025 一 二 三 四 五 六 日 1 2 3 4 5 6 7 8 9 10 11 12 13 14 15 16 17 18 …" at bounding box center [586, 261] width 1172 height 522
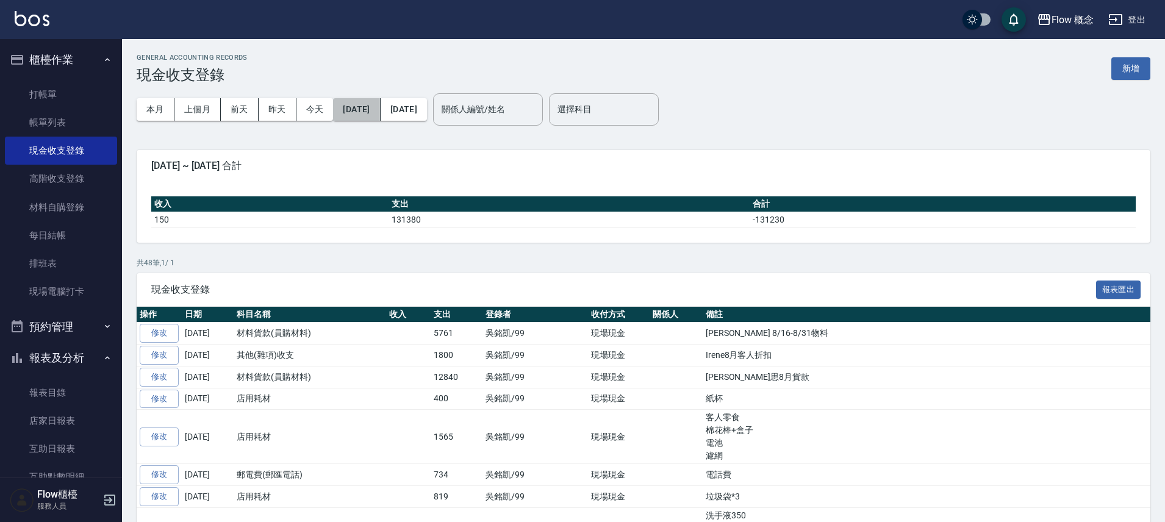
click at [380, 115] on button "[DATE]" at bounding box center [356, 109] width 47 height 23
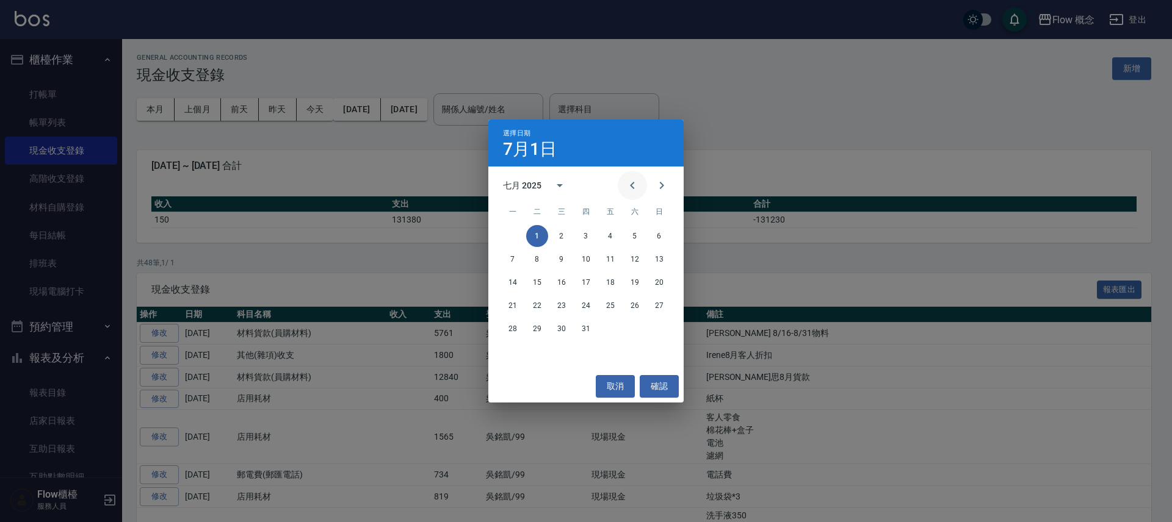
click at [627, 187] on icon "Previous month" at bounding box center [632, 185] width 15 height 15
click at [587, 238] on button "1" at bounding box center [586, 236] width 22 height 22
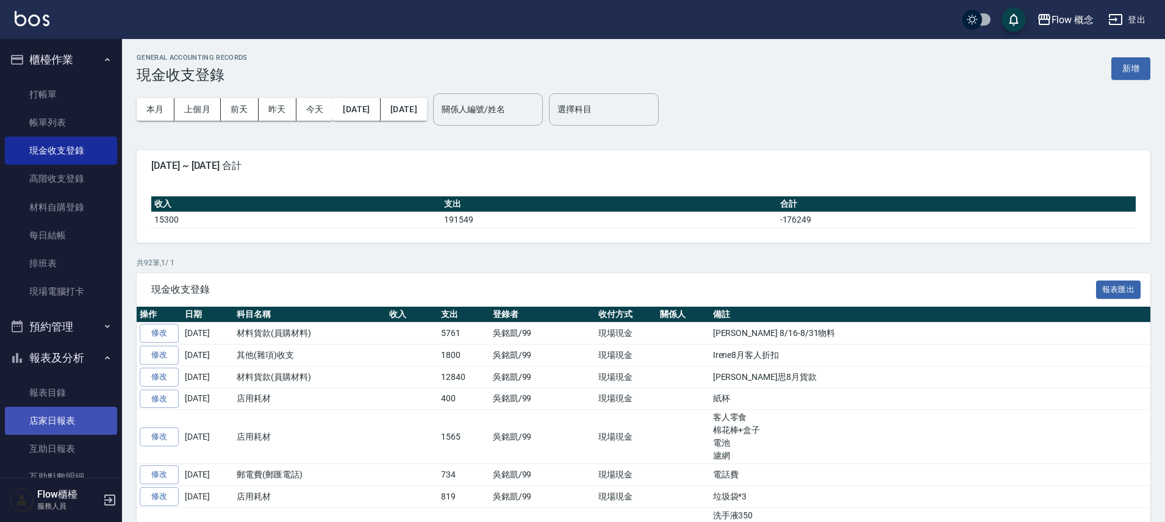
click at [60, 425] on link "店家日報表" at bounding box center [61, 421] width 112 height 28
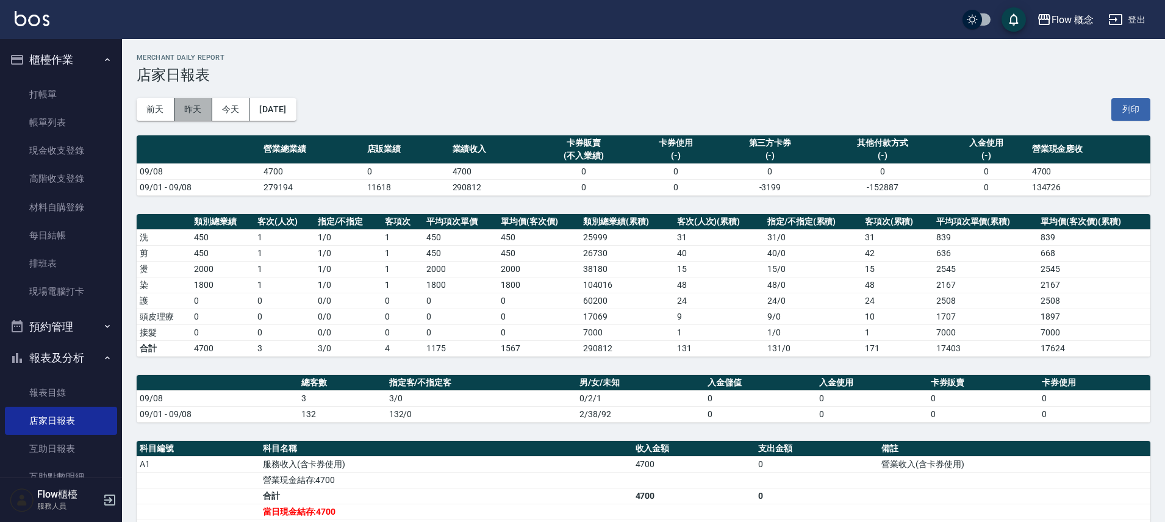
click at [200, 103] on button "昨天" at bounding box center [194, 109] width 38 height 23
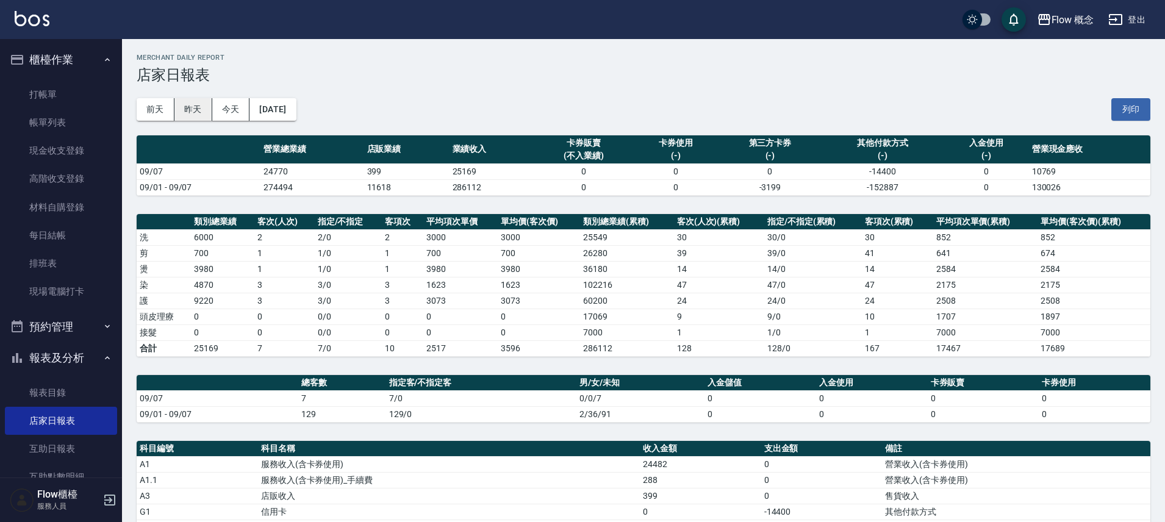
click at [196, 107] on button "昨天" at bounding box center [194, 109] width 38 height 23
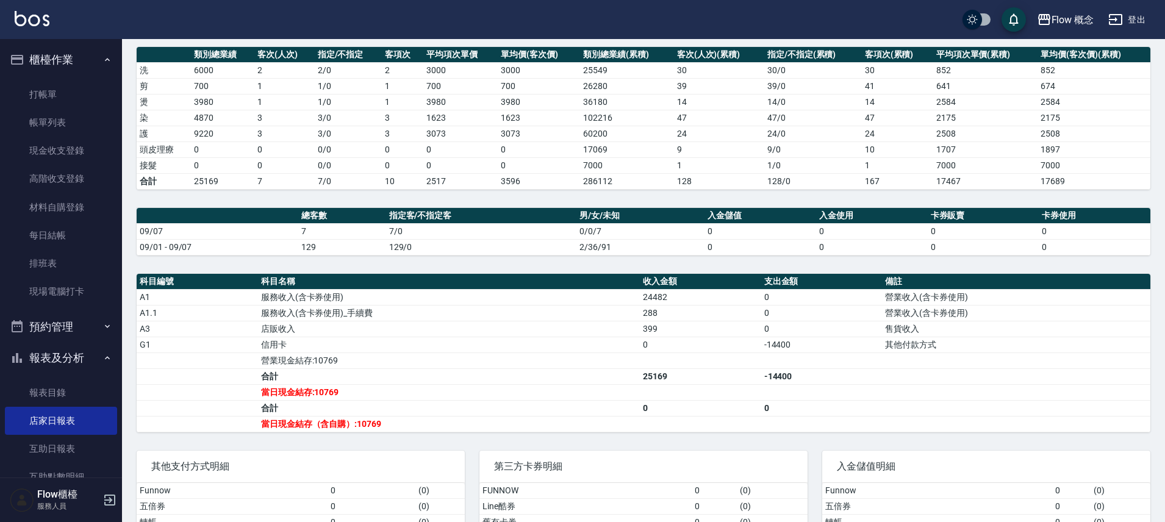
scroll to position [268, 0]
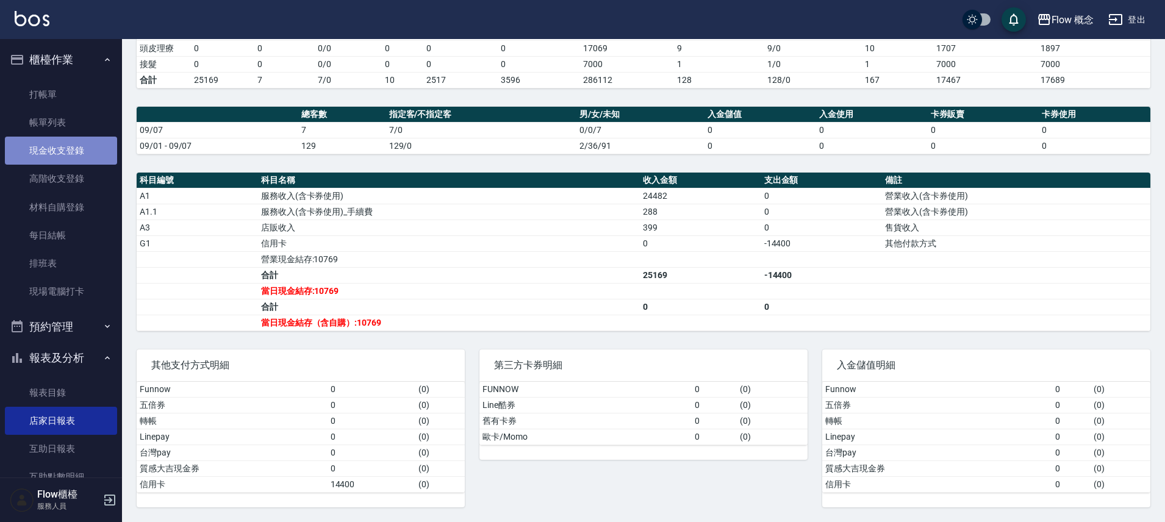
click at [65, 151] on link "現金收支登錄" at bounding box center [61, 151] width 112 height 28
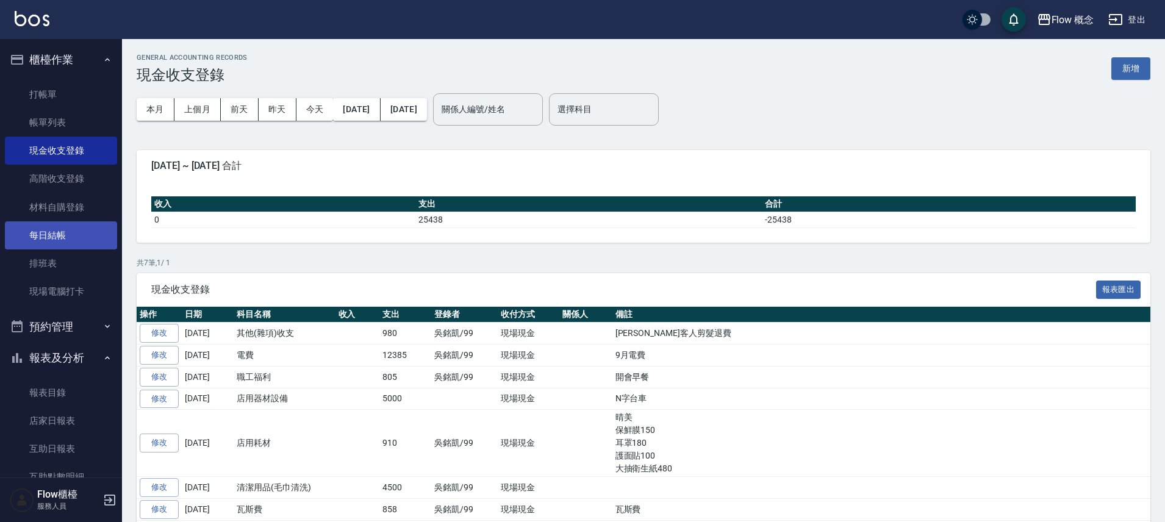
click at [68, 242] on link "每日結帳" at bounding box center [61, 236] width 112 height 28
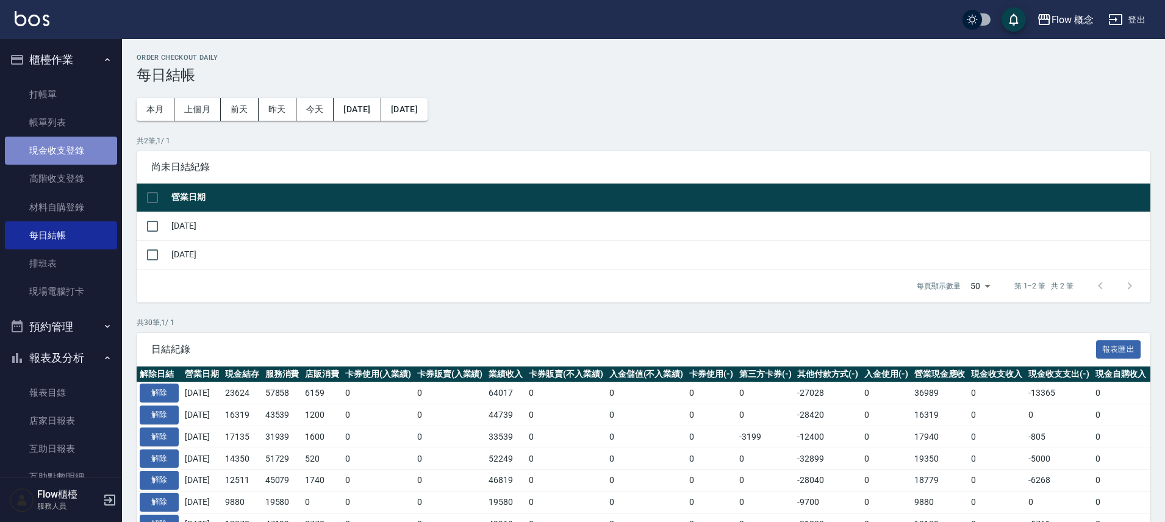
click at [81, 156] on link "現金收支登錄" at bounding box center [61, 151] width 112 height 28
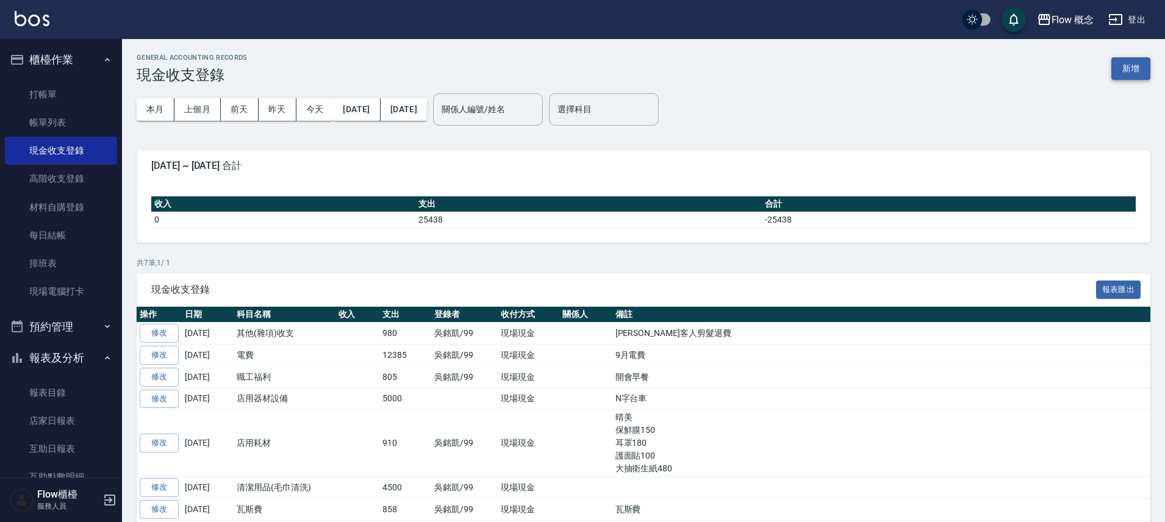
click at [1122, 70] on button "新增" at bounding box center [1131, 68] width 39 height 23
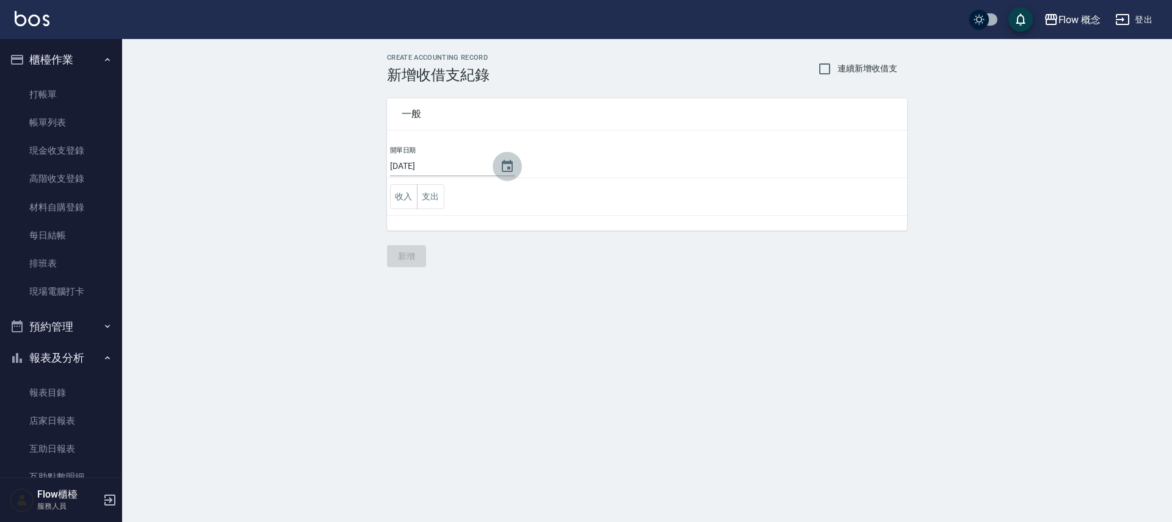
click at [502, 165] on icon "Choose date, selected date is 2025-09-08" at bounding box center [507, 166] width 11 height 12
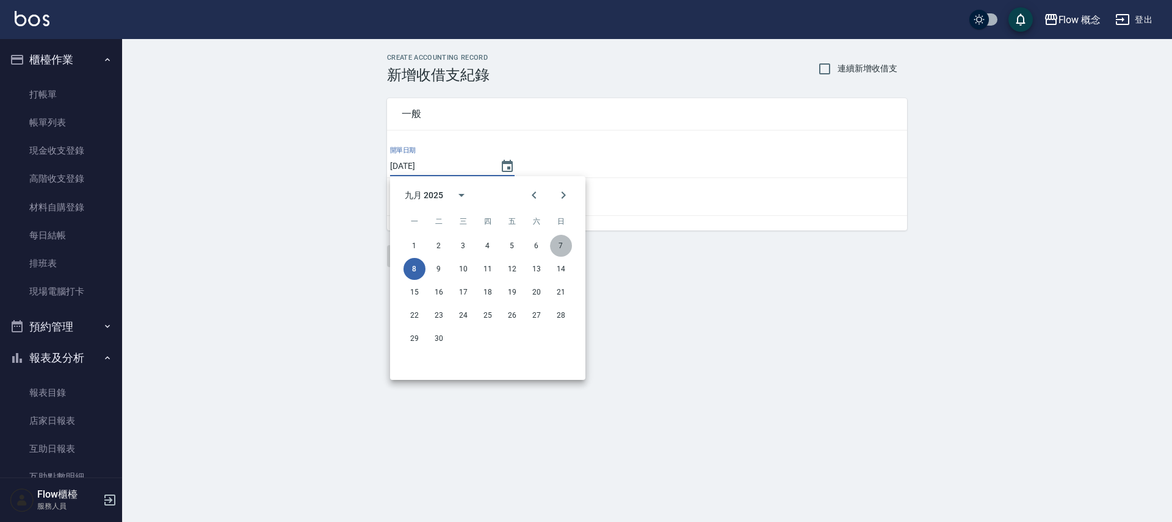
click at [561, 244] on button "7" at bounding box center [561, 246] width 22 height 22
type input "[DATE]"
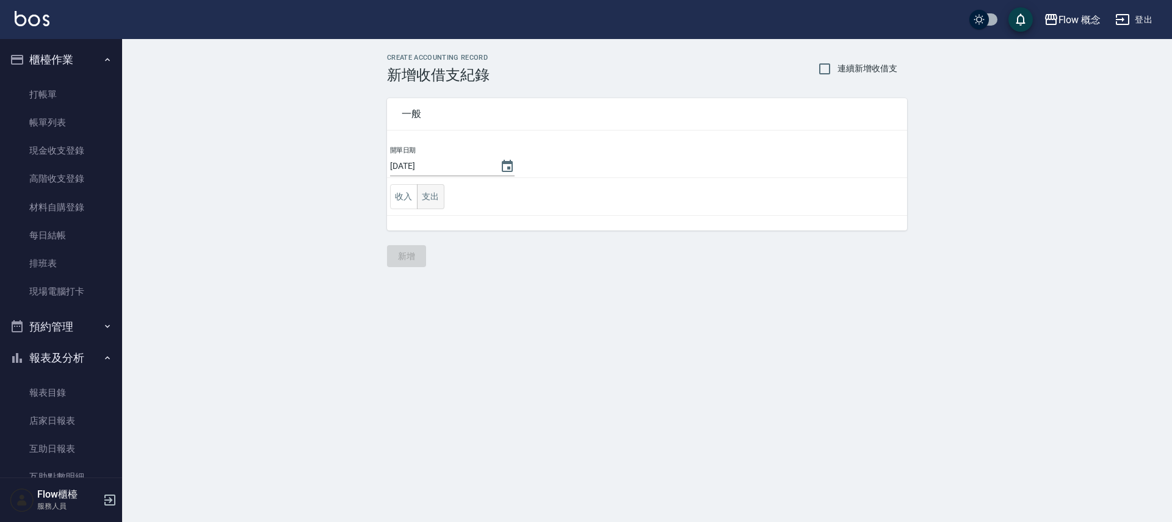
click at [429, 201] on button "支出" at bounding box center [430, 196] width 27 height 25
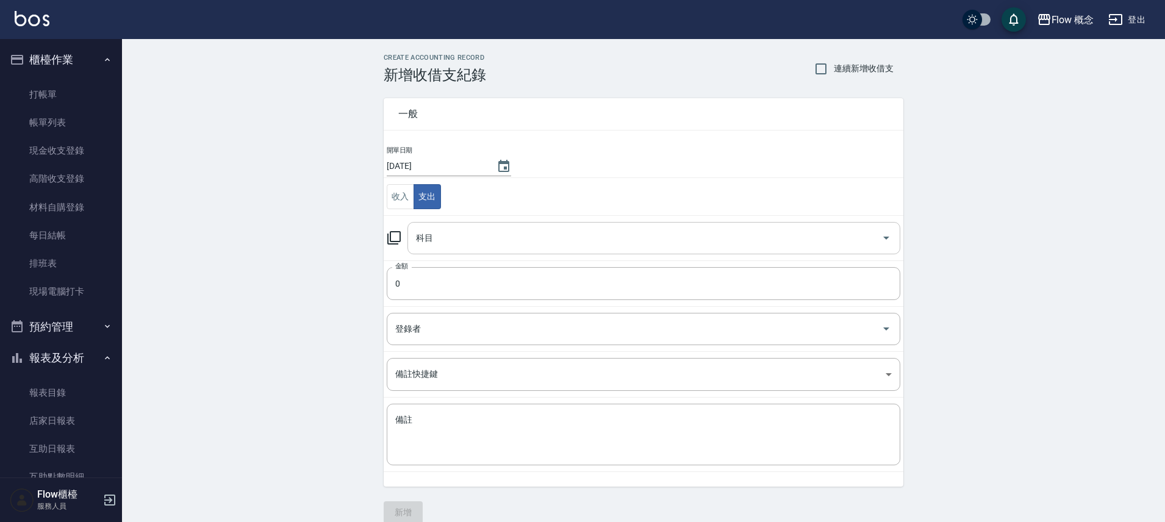
click at [442, 247] on input "科目" at bounding box center [645, 238] width 464 height 21
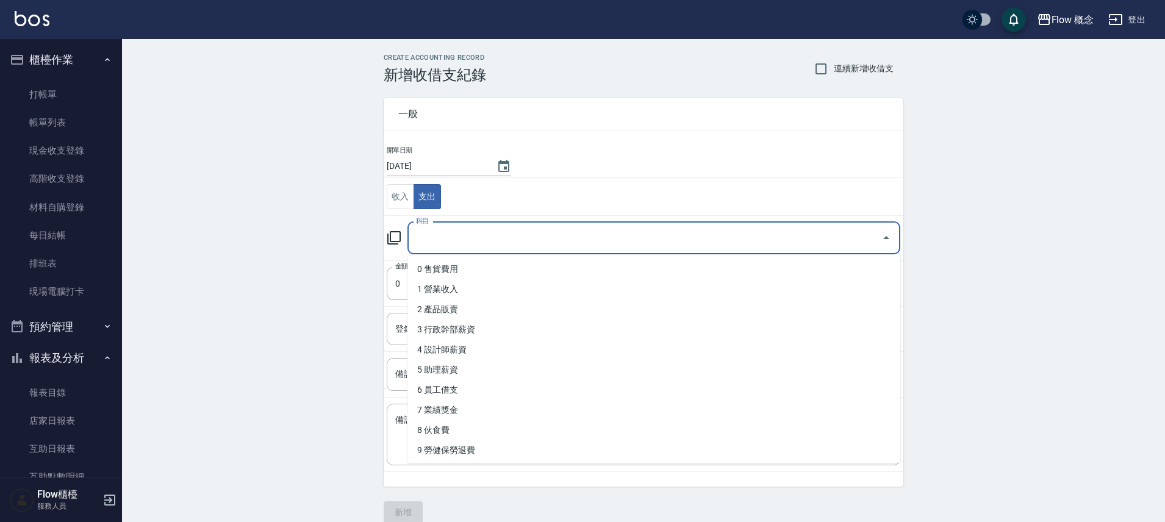
click at [442, 244] on input "科目" at bounding box center [645, 238] width 464 height 21
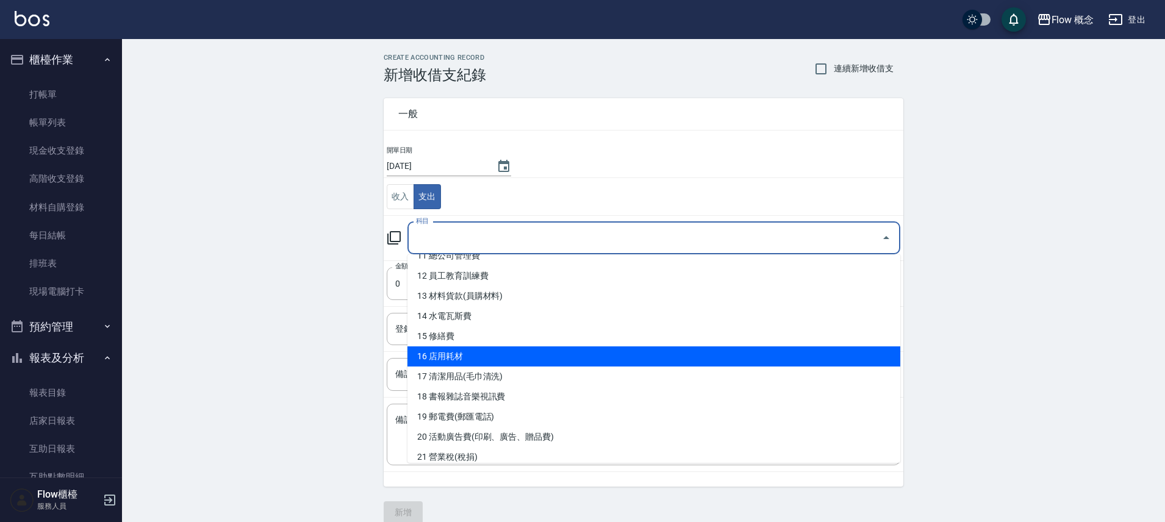
click at [474, 358] on li "16 店用耗材" at bounding box center [654, 357] width 493 height 20
type input "16 店用耗材"
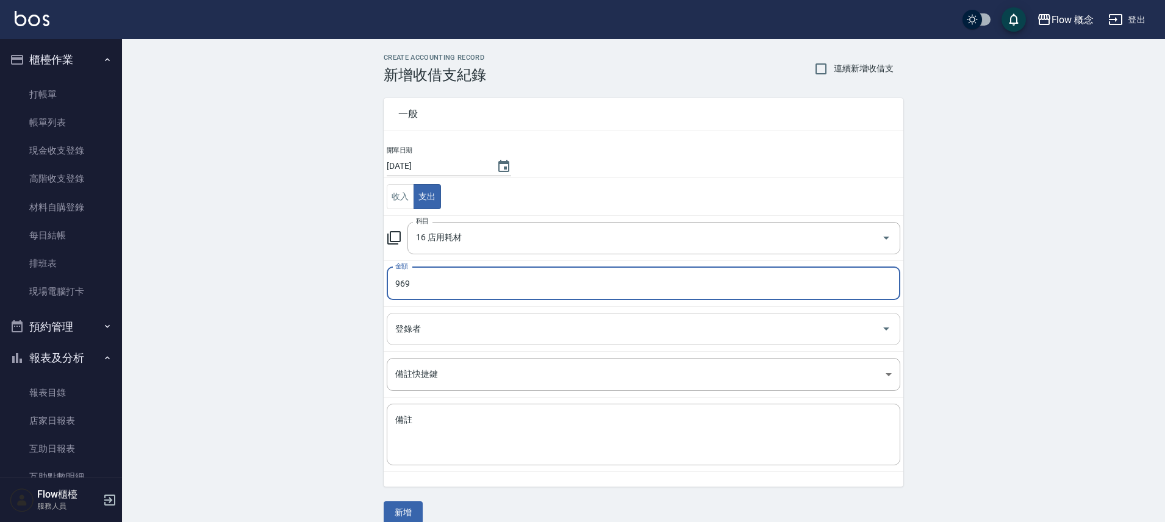
type input "969"
click at [486, 337] on input "登錄者" at bounding box center [634, 329] width 485 height 21
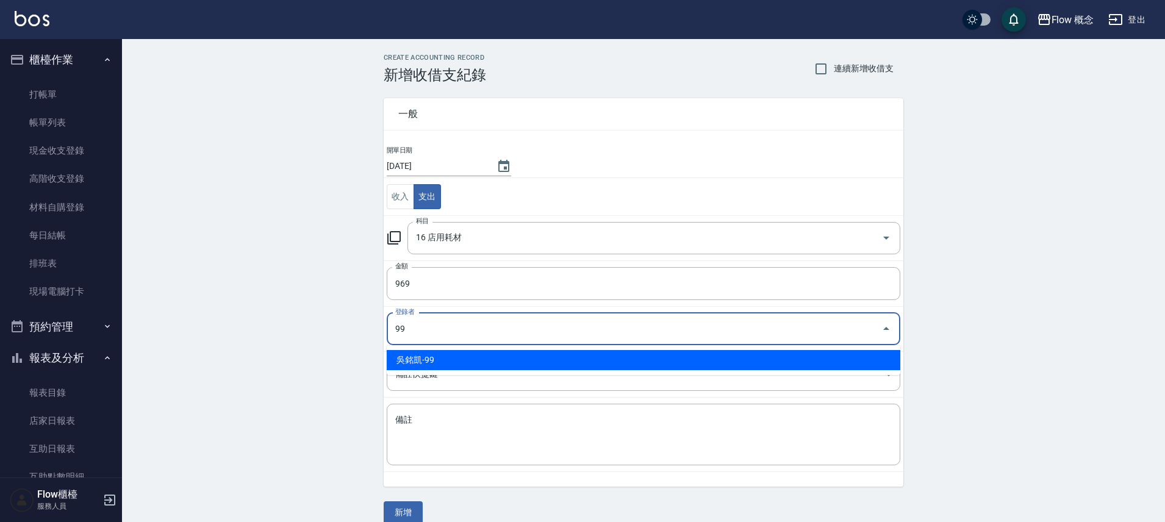
type input "吳銘凱-99"
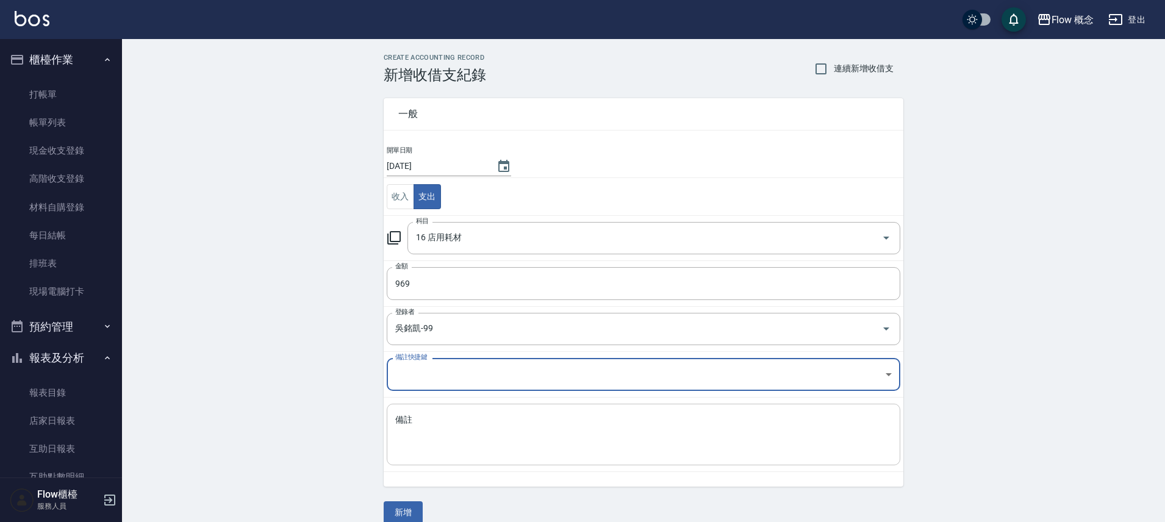
click at [456, 425] on textarea "備註" at bounding box center [643, 434] width 497 height 41
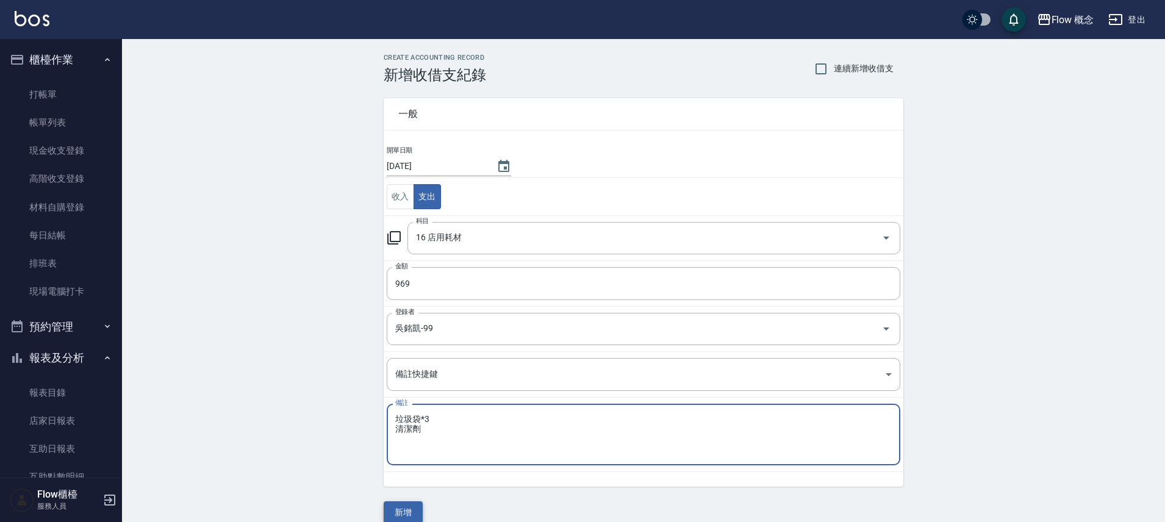
type textarea "垃圾袋*3 清潔劑"
click at [402, 508] on button "新增" at bounding box center [403, 513] width 39 height 23
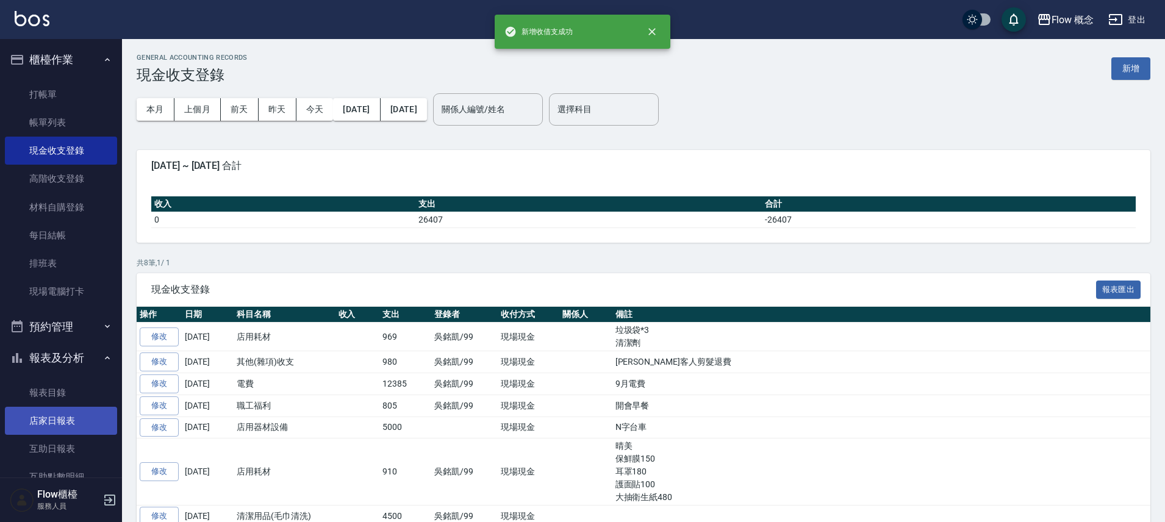
click at [76, 420] on link "店家日報表" at bounding box center [61, 421] width 112 height 28
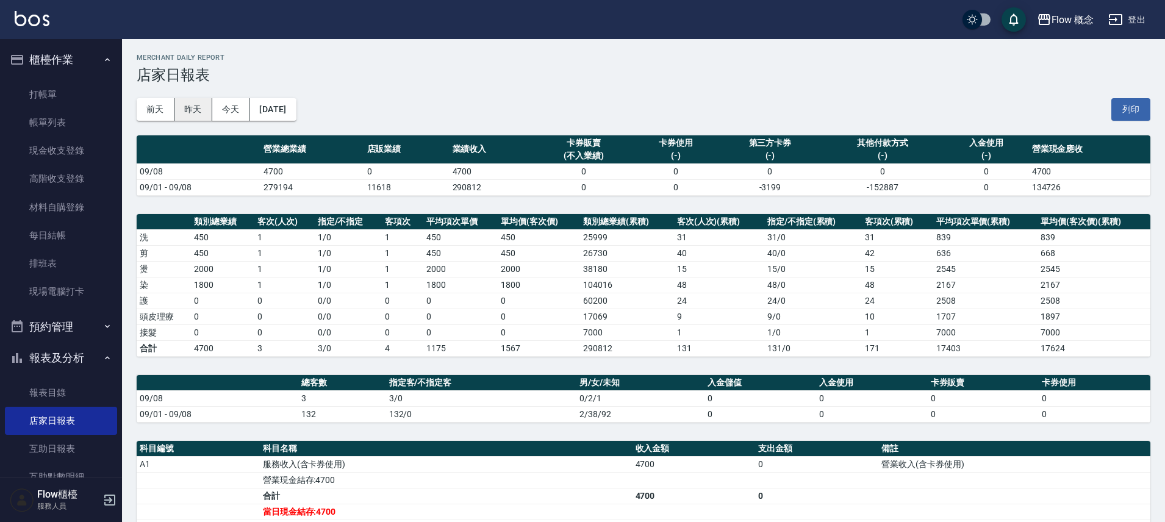
click at [192, 110] on button "昨天" at bounding box center [194, 109] width 38 height 23
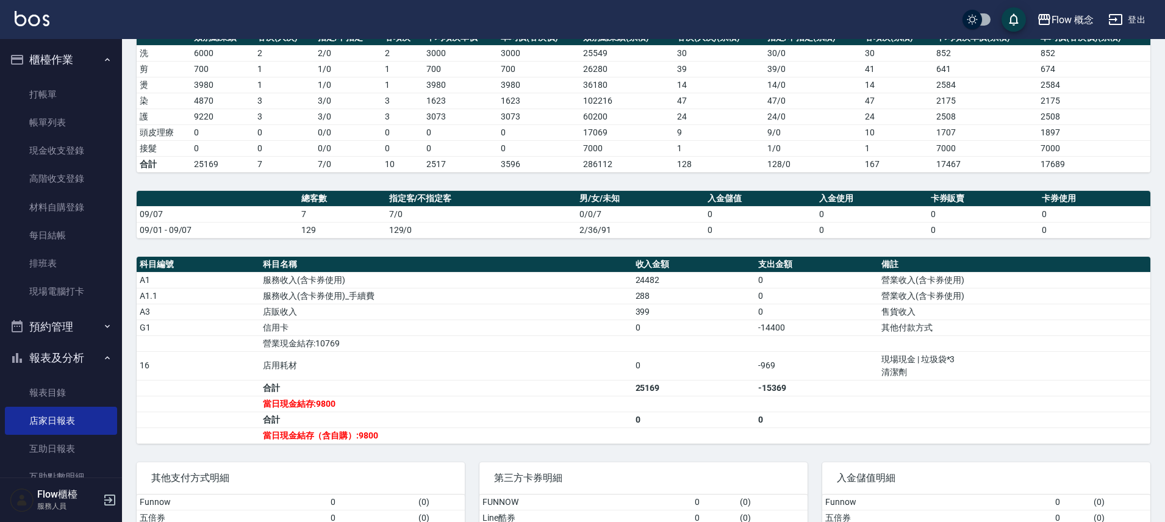
scroll to position [297, 0]
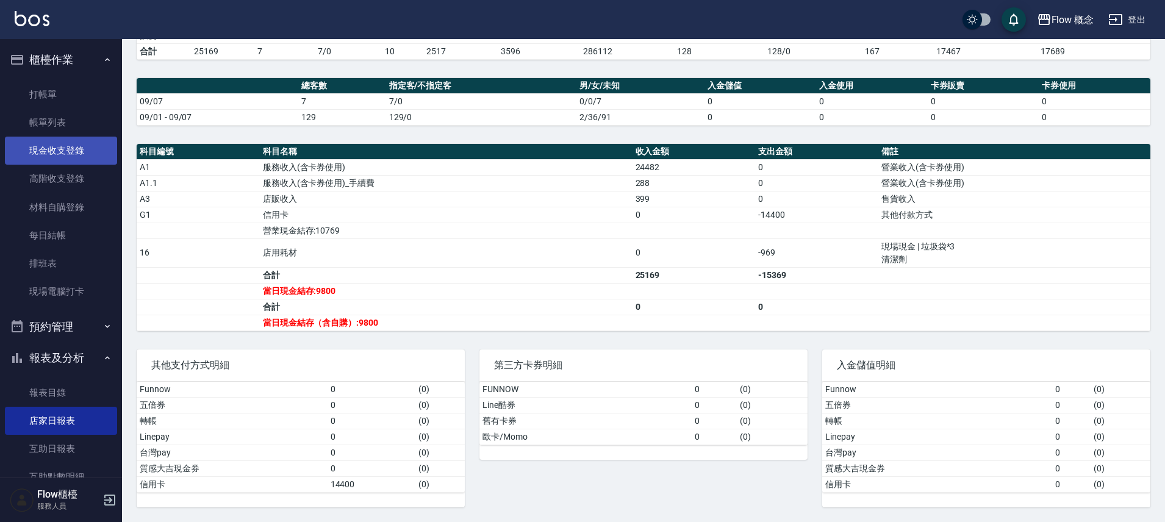
click at [65, 144] on link "現金收支登錄" at bounding box center [61, 151] width 112 height 28
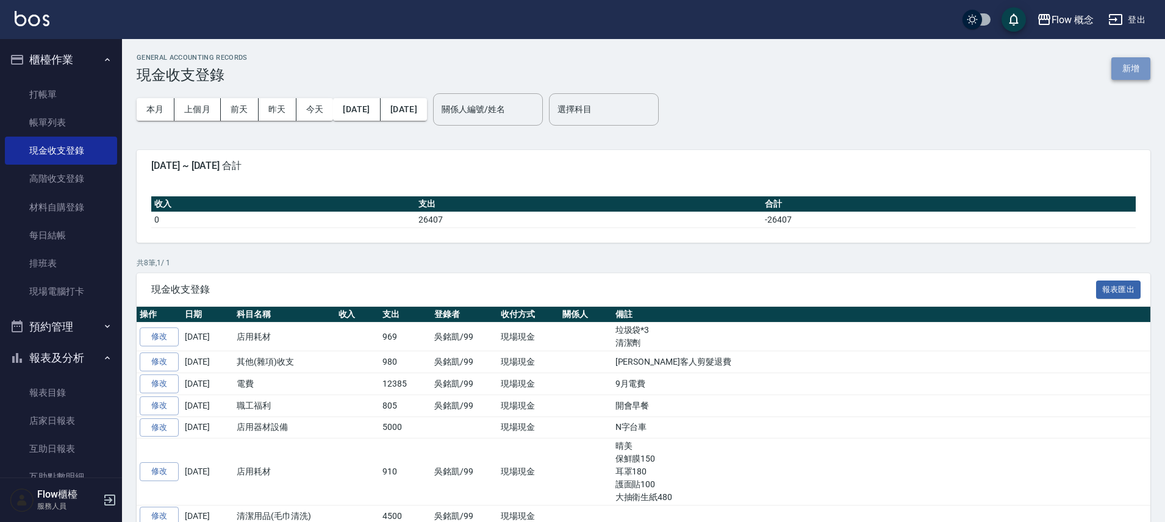
click at [1128, 77] on button "新增" at bounding box center [1131, 68] width 39 height 23
click at [433, 192] on div "收入 支出 合計 0 26407 -26407" at bounding box center [644, 212] width 1014 height 61
click at [1132, 68] on button "新增" at bounding box center [1131, 68] width 39 height 23
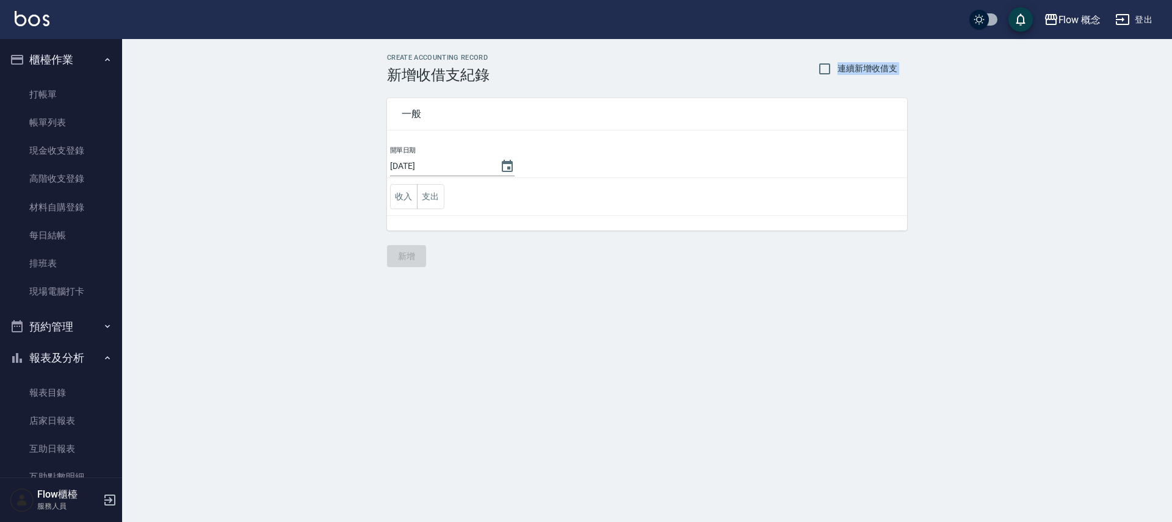
click at [429, 203] on button "支出" at bounding box center [430, 196] width 27 height 25
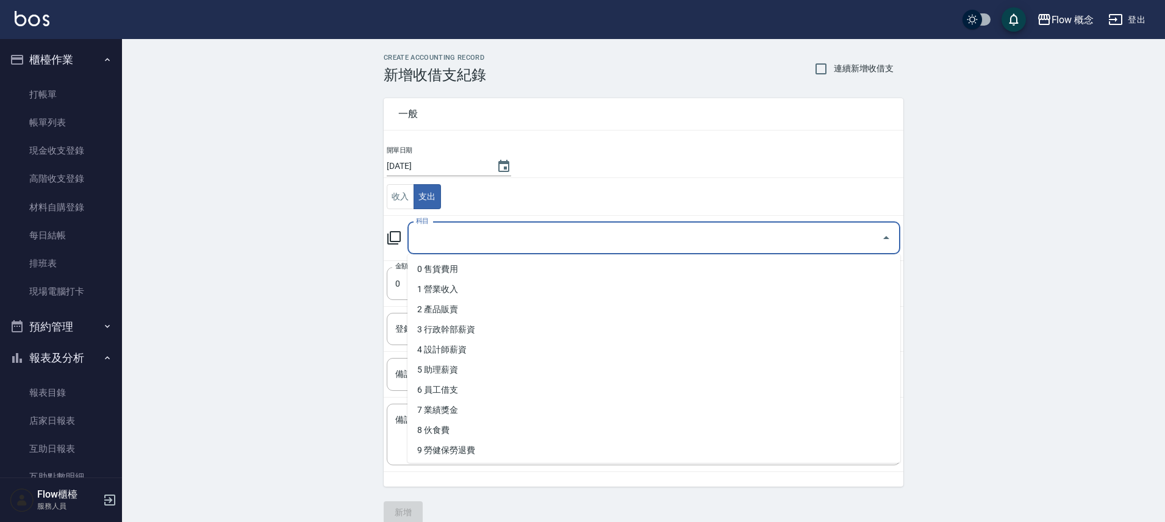
click at [430, 248] on input "科目" at bounding box center [645, 238] width 464 height 21
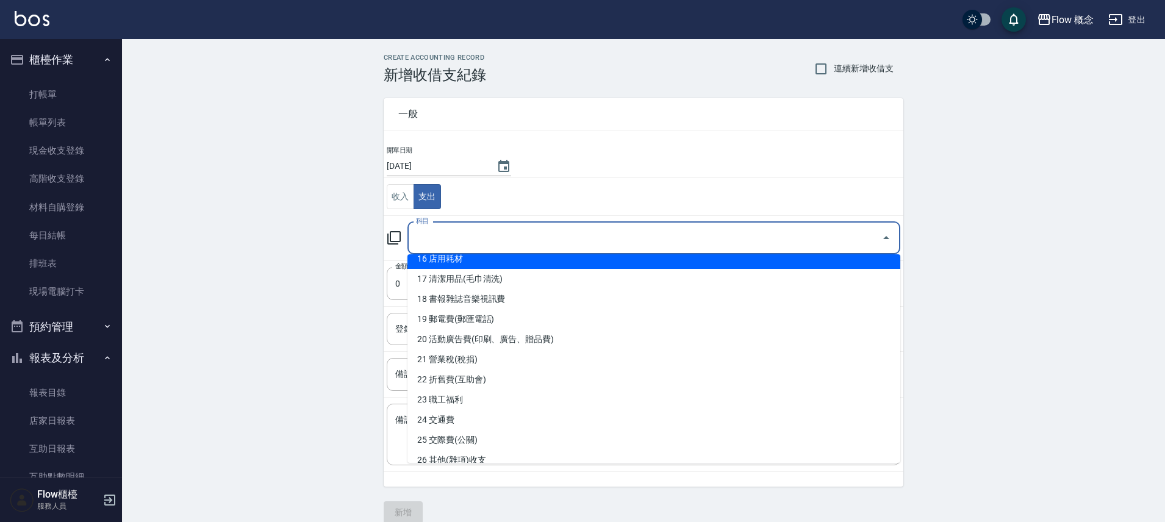
click at [456, 259] on li "16 店用耗材" at bounding box center [654, 259] width 493 height 20
type input "16 店用耗材"
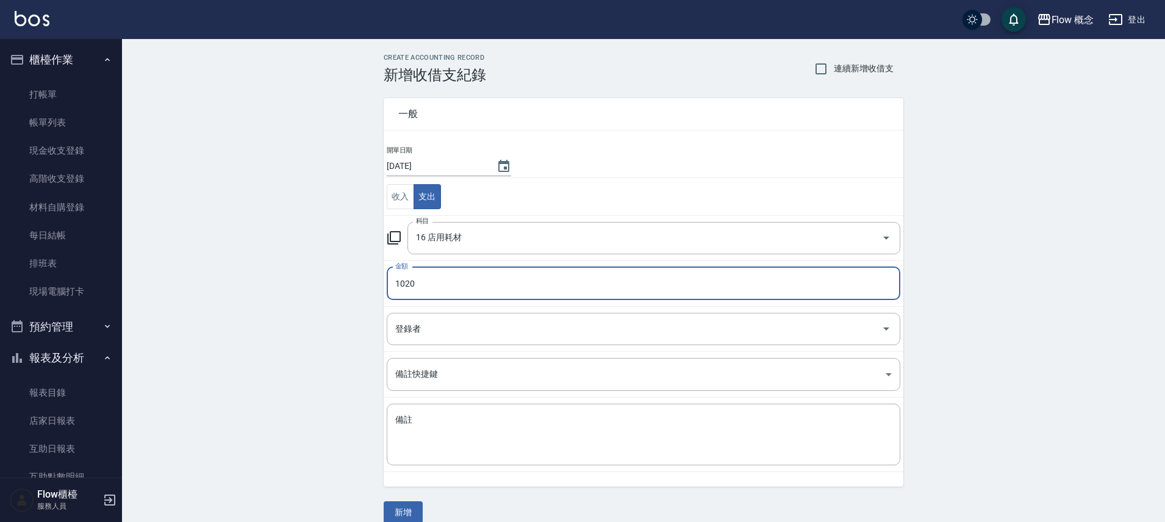
type input "1020"
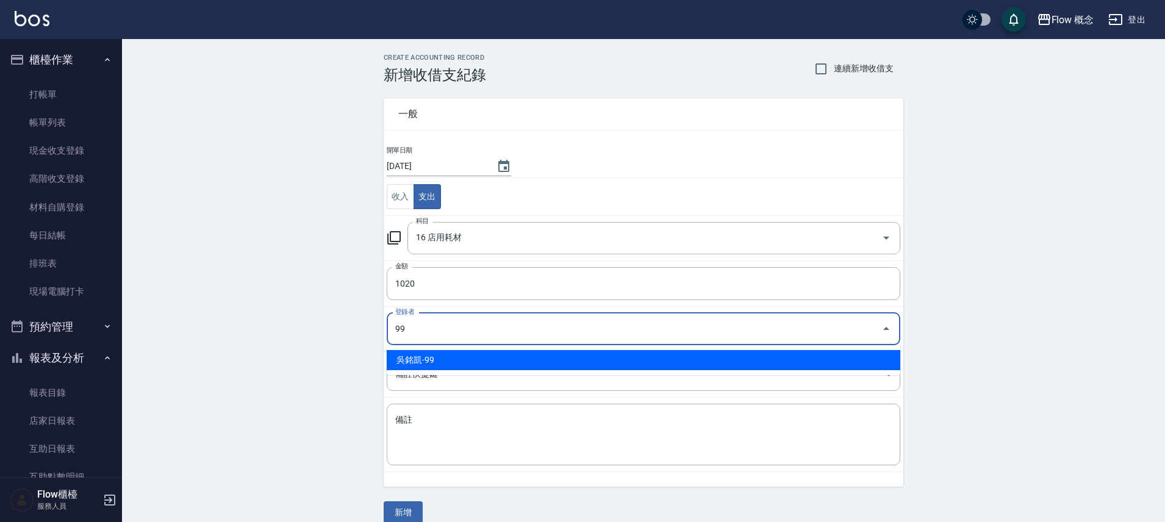
type input "吳銘凱-99"
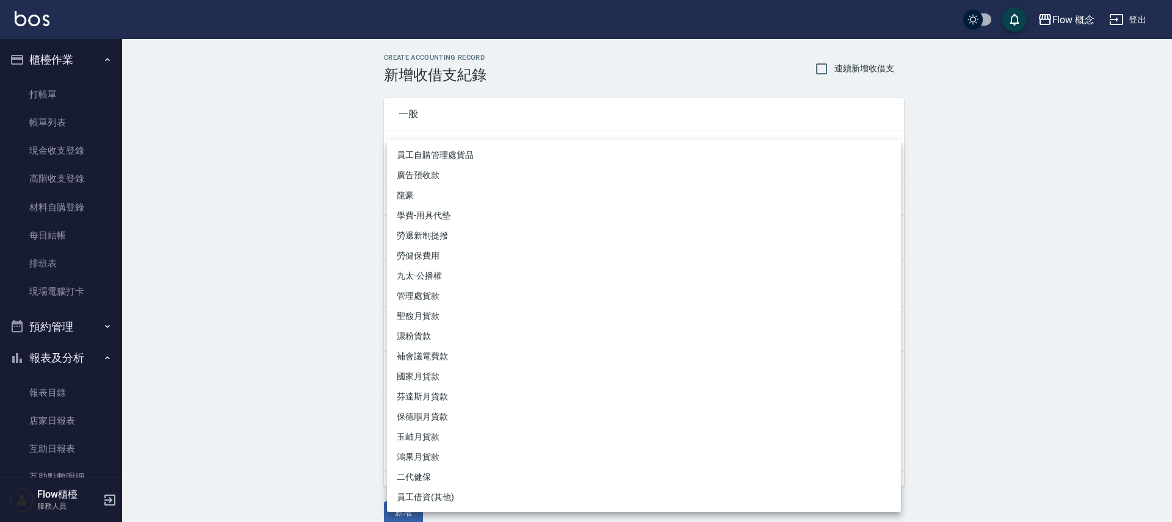
click at [326, 248] on div at bounding box center [586, 261] width 1172 height 522
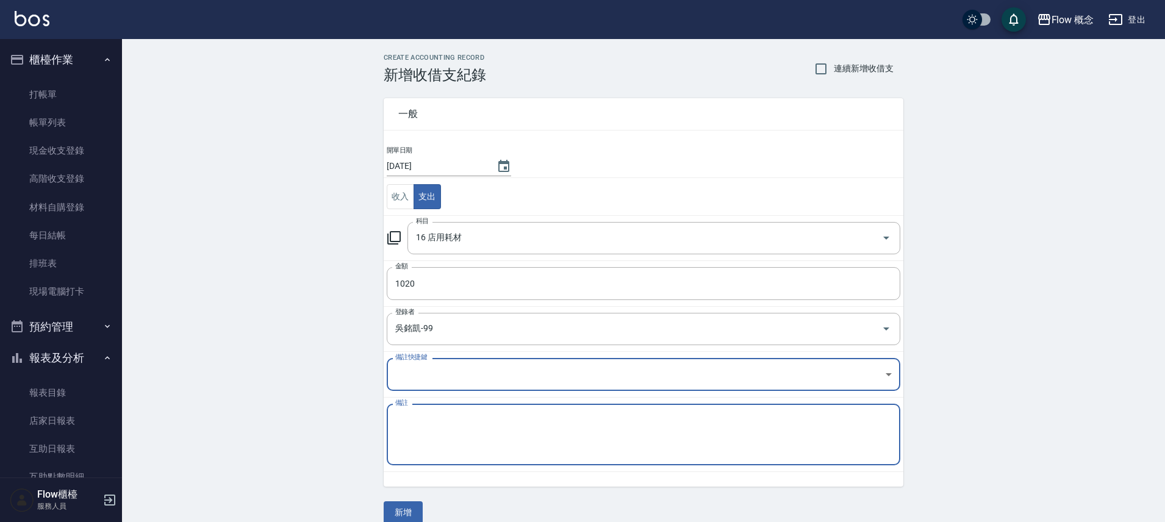
click at [434, 428] on textarea "備註" at bounding box center [643, 434] width 497 height 41
type textarea "晴美"
click at [409, 419] on textarea "晴美" at bounding box center [643, 434] width 497 height 41
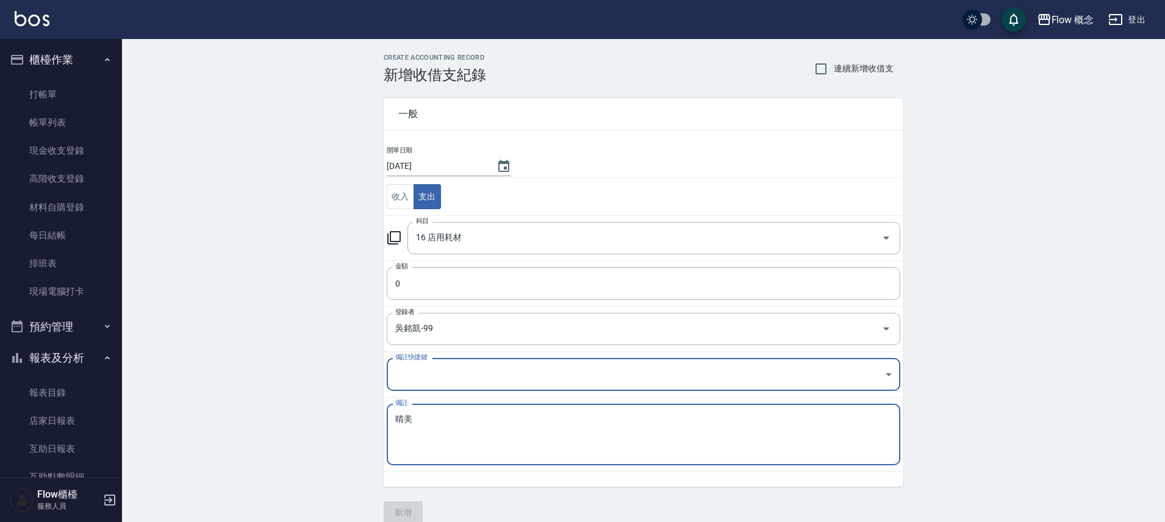
click at [409, 419] on textarea "晴美" at bounding box center [643, 434] width 497 height 41
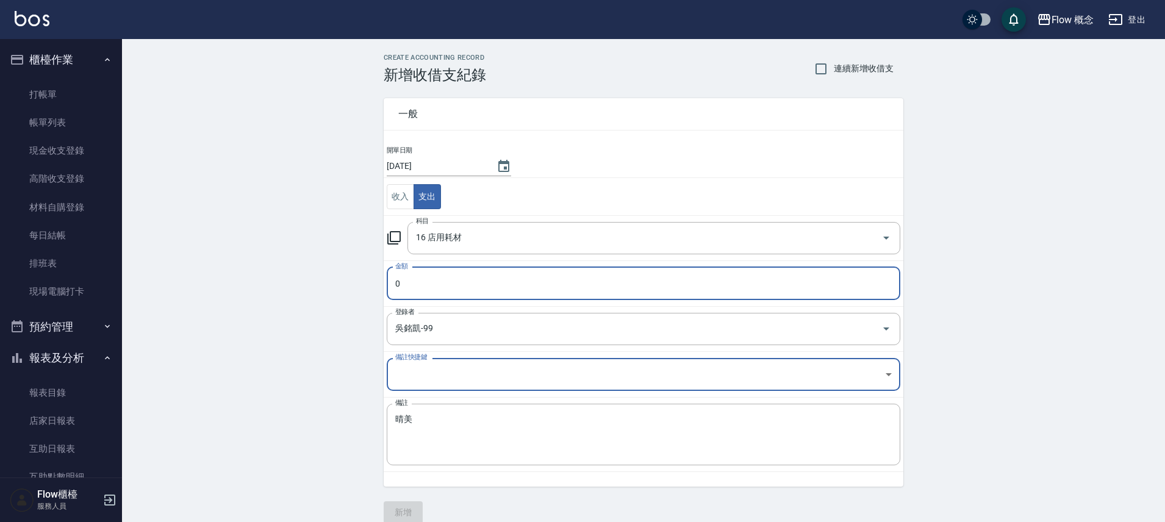
click at [433, 286] on input "0" at bounding box center [644, 283] width 514 height 33
type input "1020"
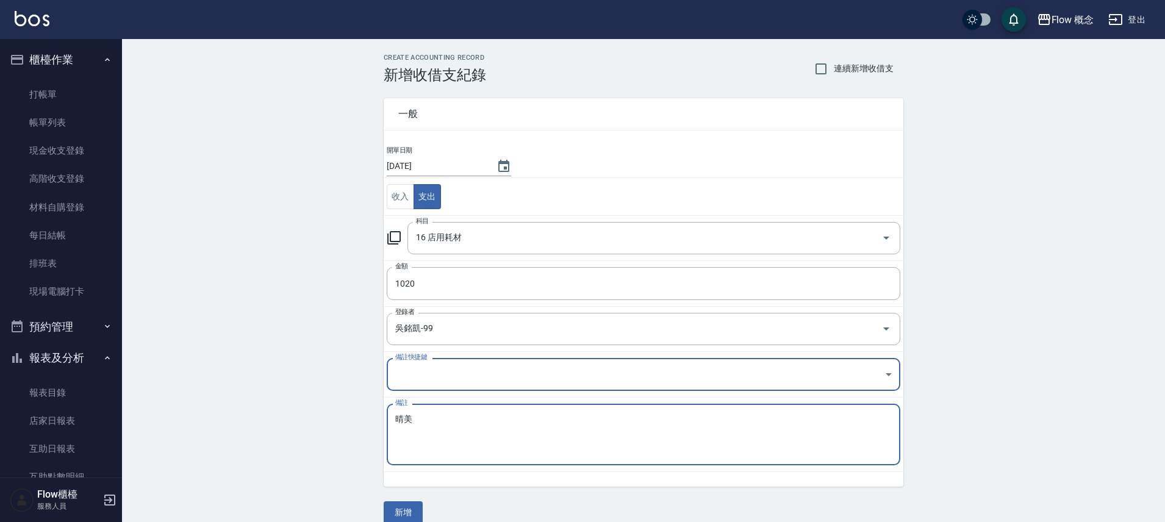
click at [436, 421] on textarea "晴美" at bounding box center [643, 434] width 497 height 41
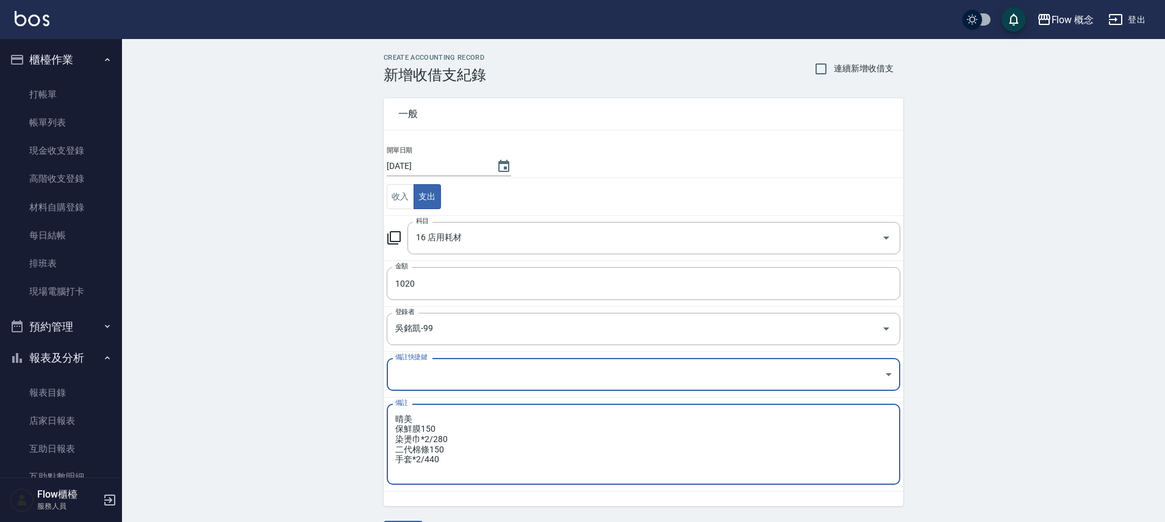
type textarea "晴美 保鮮膜150 染燙巾*2/280 二代棉條150 手套*2/440"
click at [210, 328] on div "CREATE ACCOUNTING RECORD 新增收借支紀錄 連續新增收借支 一般 開單日期 [DATE] 收入 支出 科目 16 店用耗材 科目 金額 …" at bounding box center [643, 298] width 1043 height 519
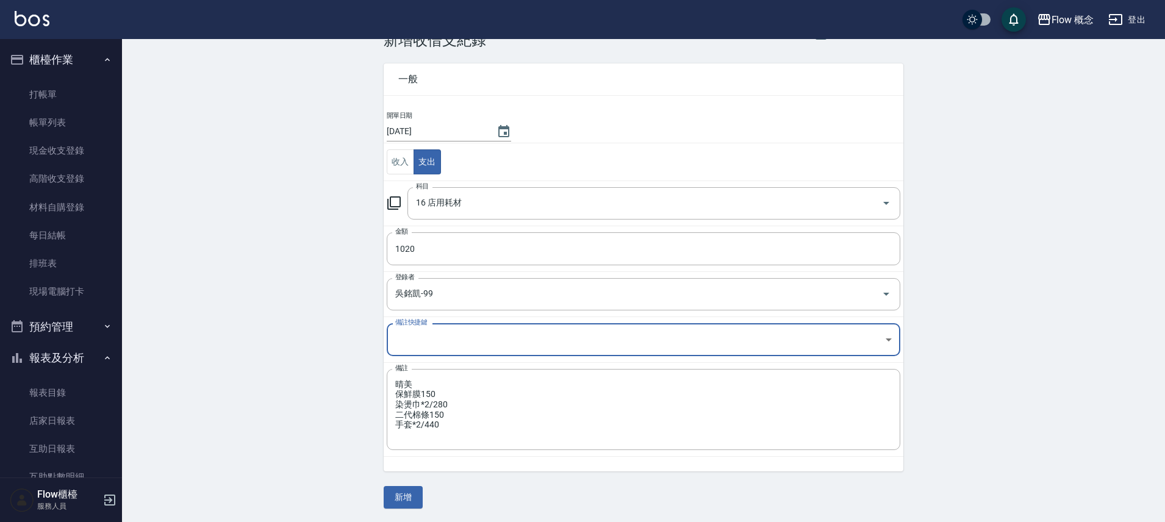
scroll to position [36, 0]
click at [405, 492] on button "新增" at bounding box center [403, 496] width 39 height 23
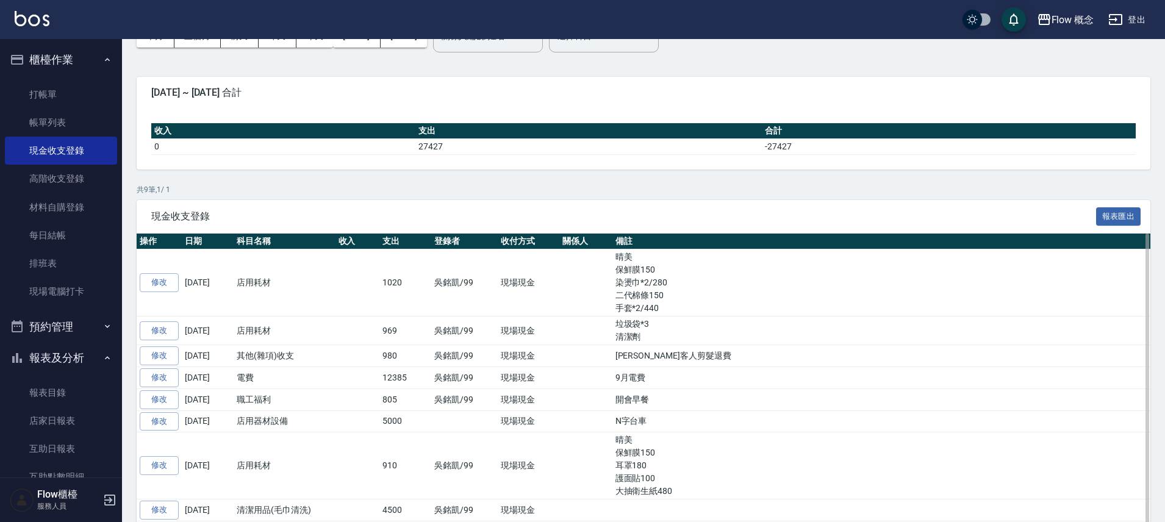
scroll to position [142, 0]
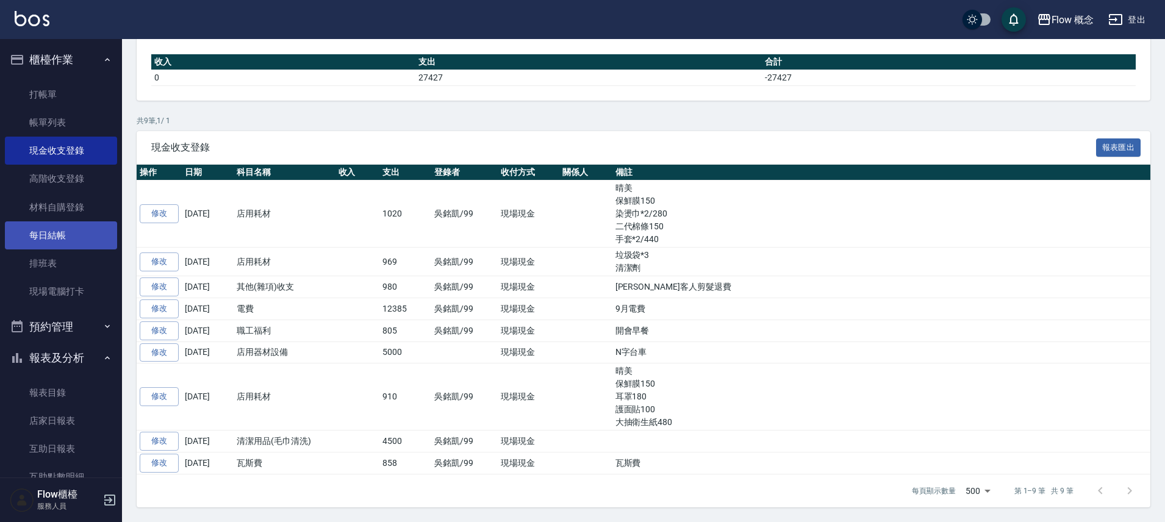
click at [62, 241] on link "每日結帳" at bounding box center [61, 236] width 112 height 28
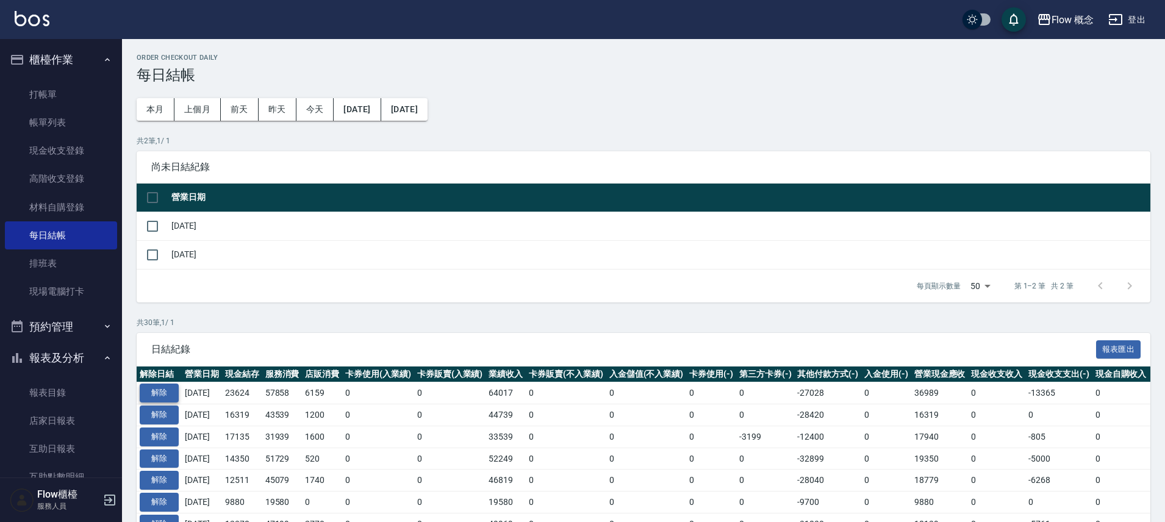
click at [160, 391] on button "解除" at bounding box center [159, 393] width 39 height 19
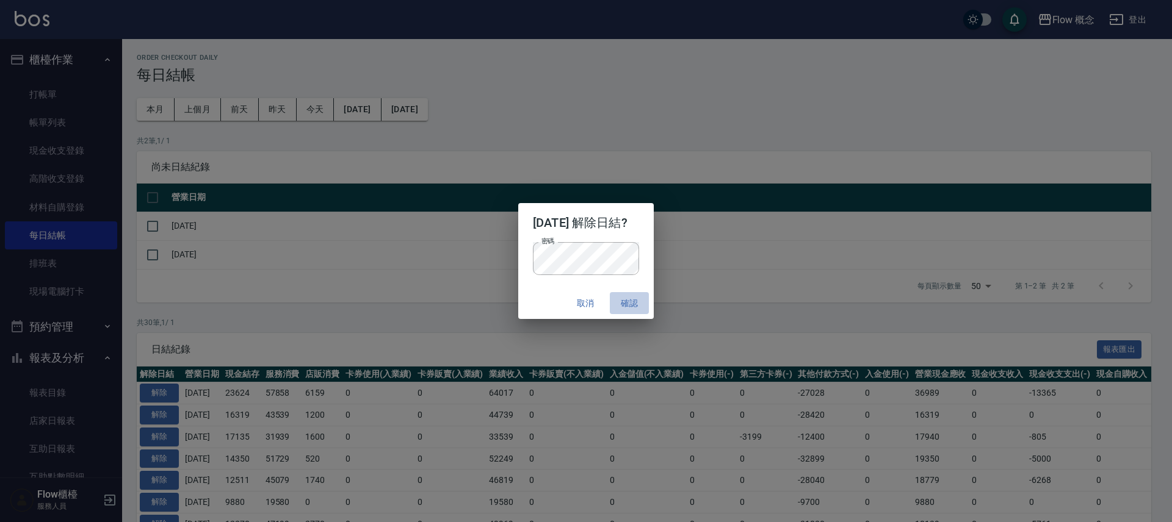
click at [635, 304] on button "確認" at bounding box center [629, 303] width 39 height 23
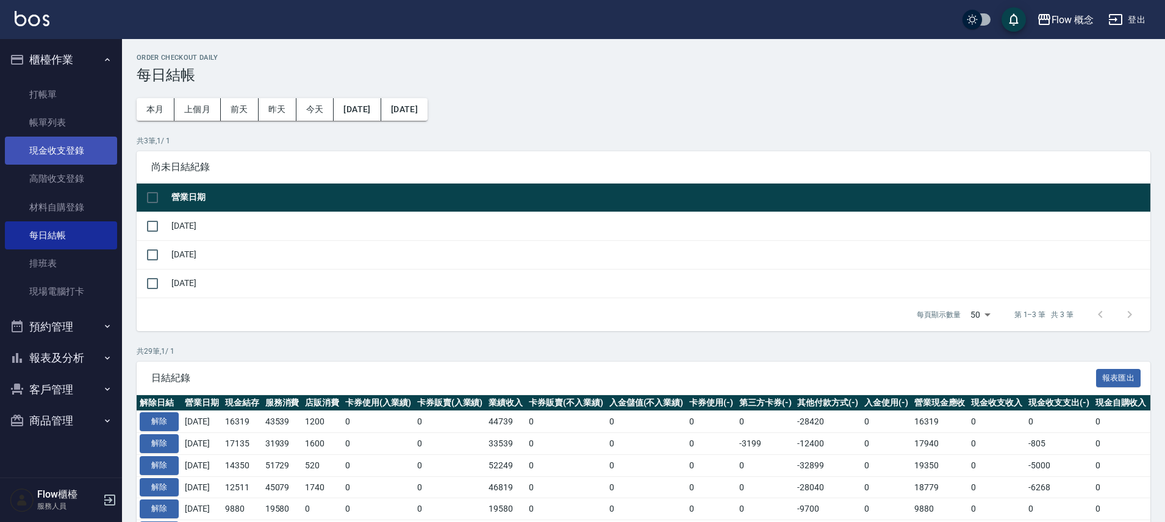
click at [71, 143] on link "現金收支登錄" at bounding box center [61, 151] width 112 height 28
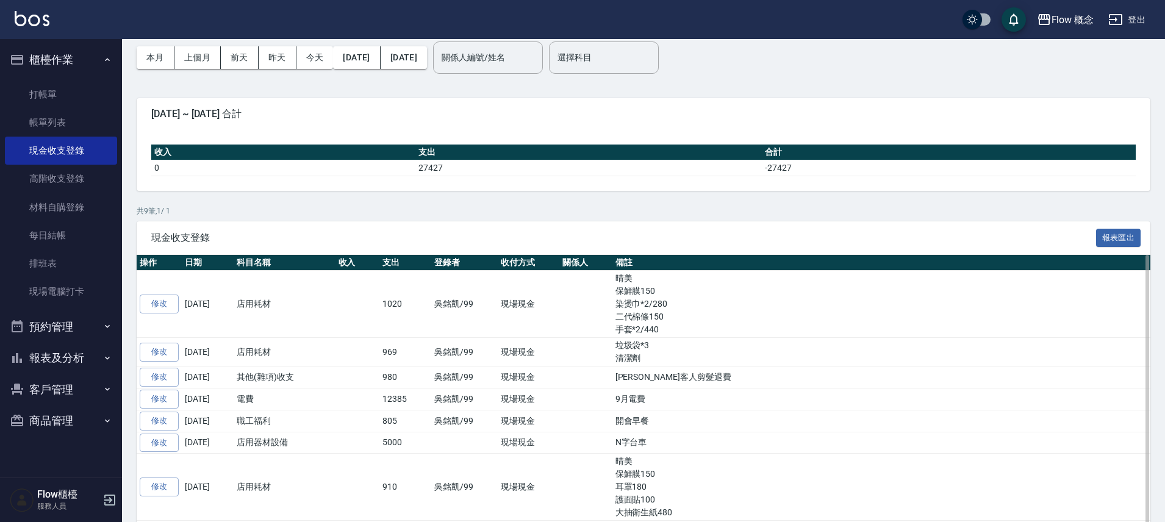
scroll to position [142, 0]
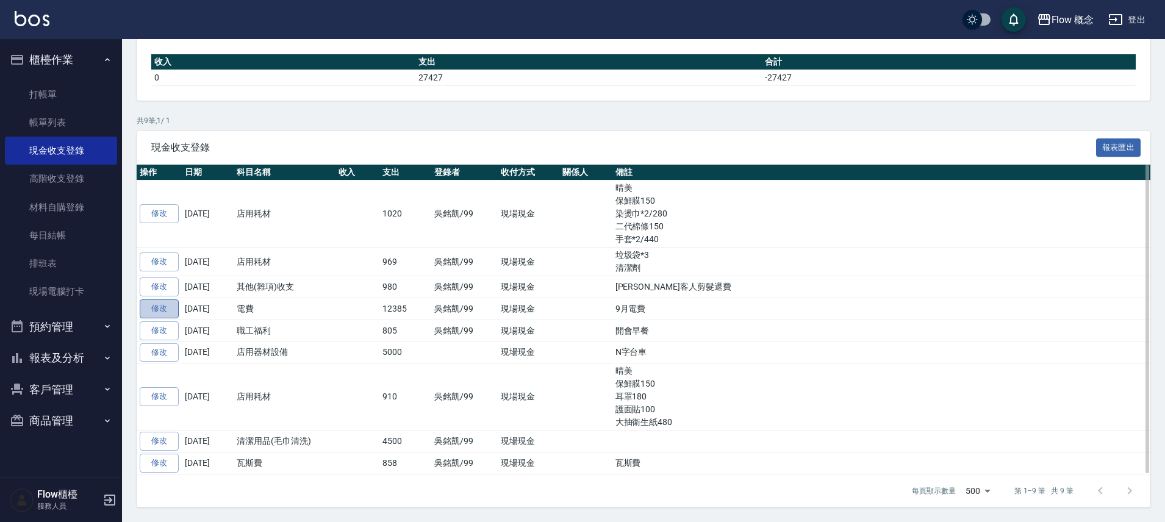
click at [145, 314] on link "修改" at bounding box center [159, 309] width 39 height 19
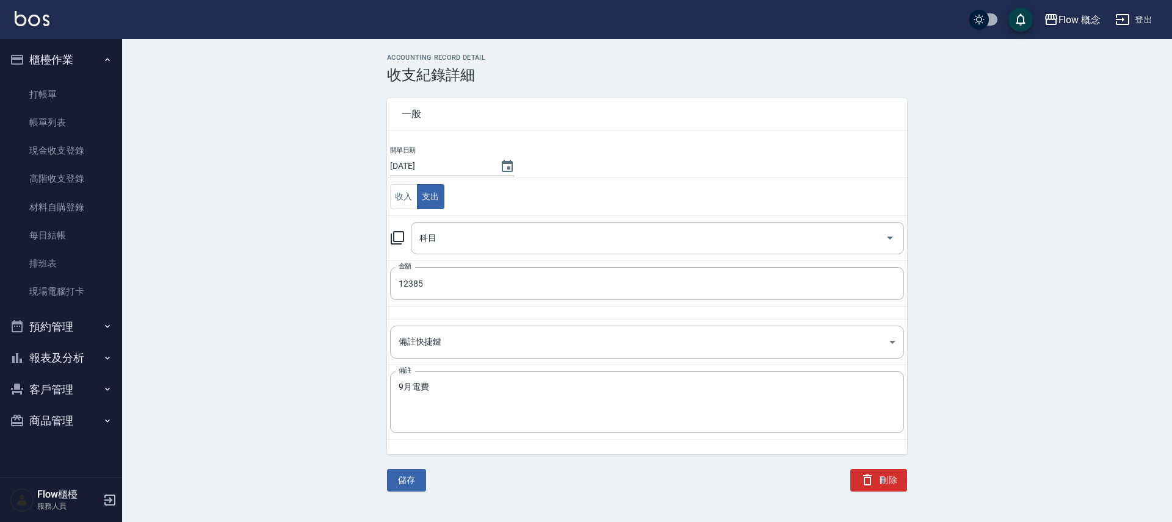
type input "36 電費"
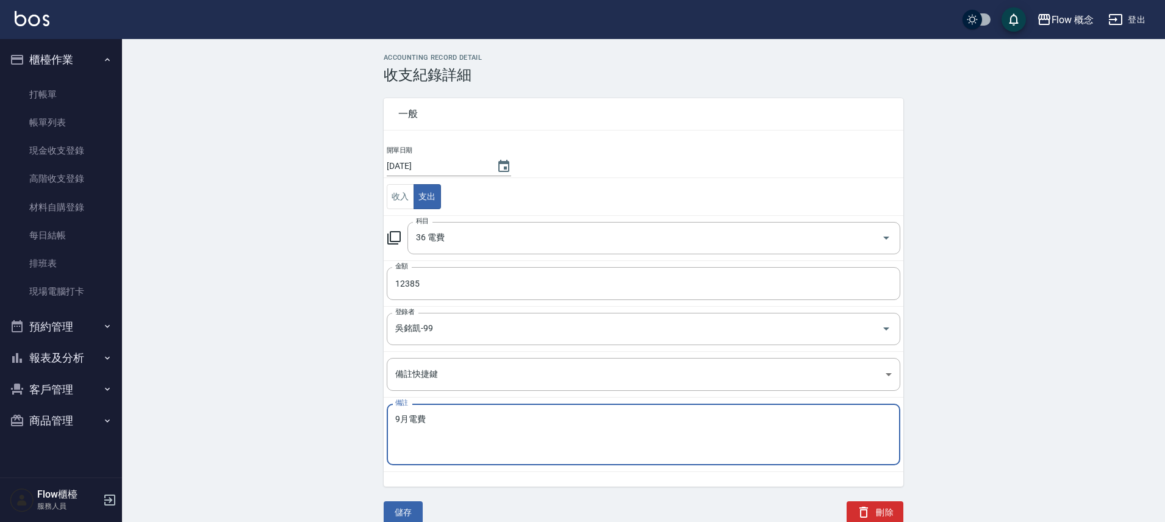
click at [414, 420] on textarea "9月電費" at bounding box center [643, 434] width 497 height 41
click at [409, 422] on textarea "9月電費" at bounding box center [643, 434] width 497 height 41
type textarea "電費"
click at [396, 506] on button "儲存" at bounding box center [403, 513] width 39 height 23
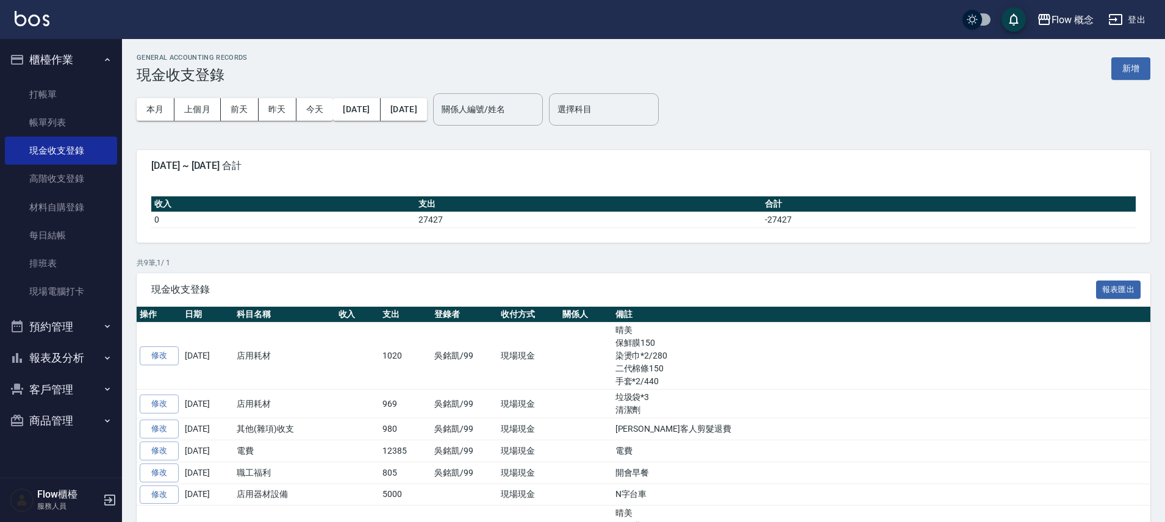
click at [115, 364] on button "報表及分析" at bounding box center [61, 358] width 112 height 32
click at [38, 422] on link "店家日報表" at bounding box center [61, 421] width 112 height 28
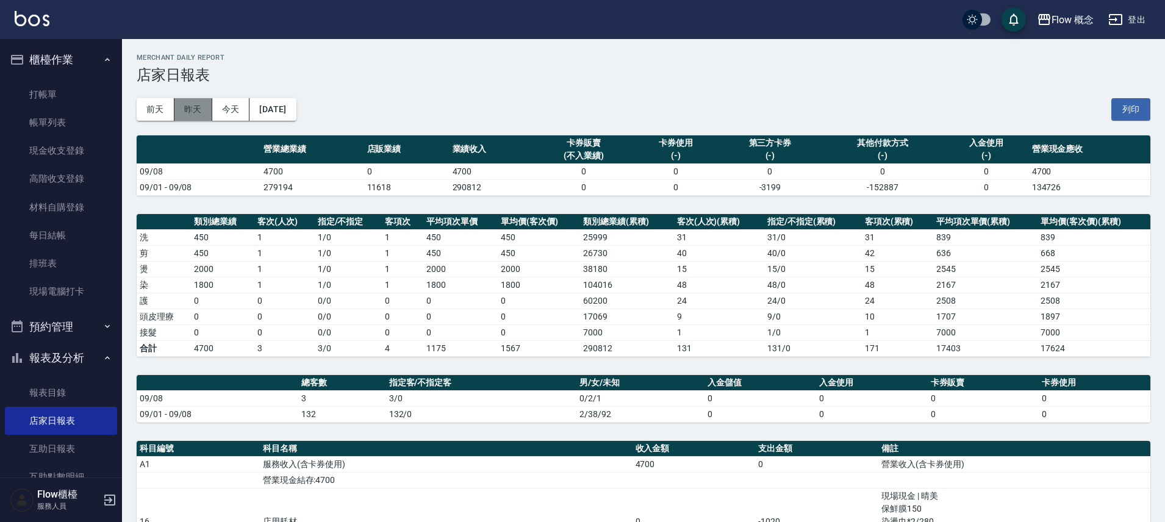
click at [189, 105] on button "昨天" at bounding box center [194, 109] width 38 height 23
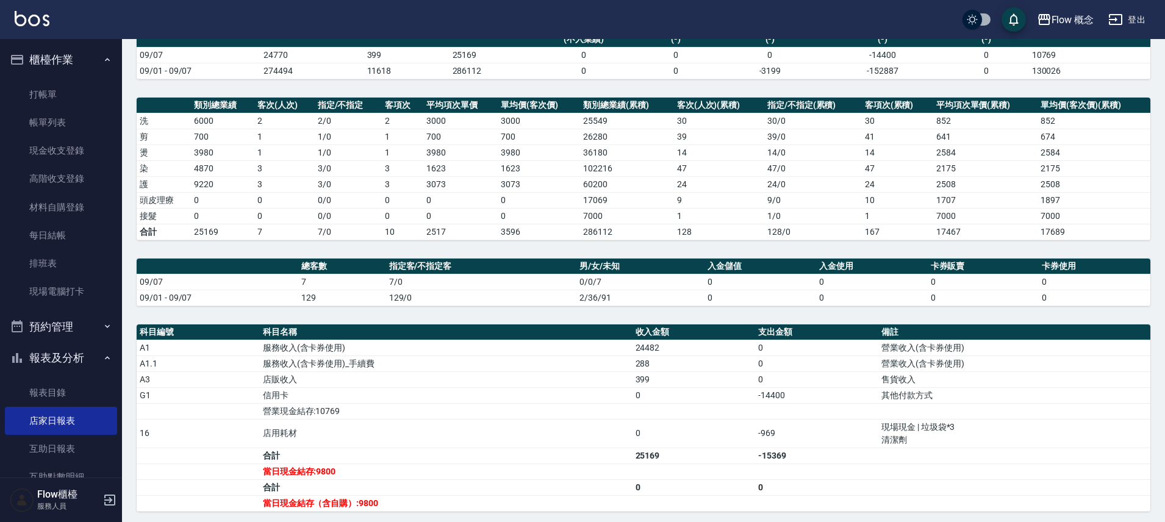
scroll to position [297, 0]
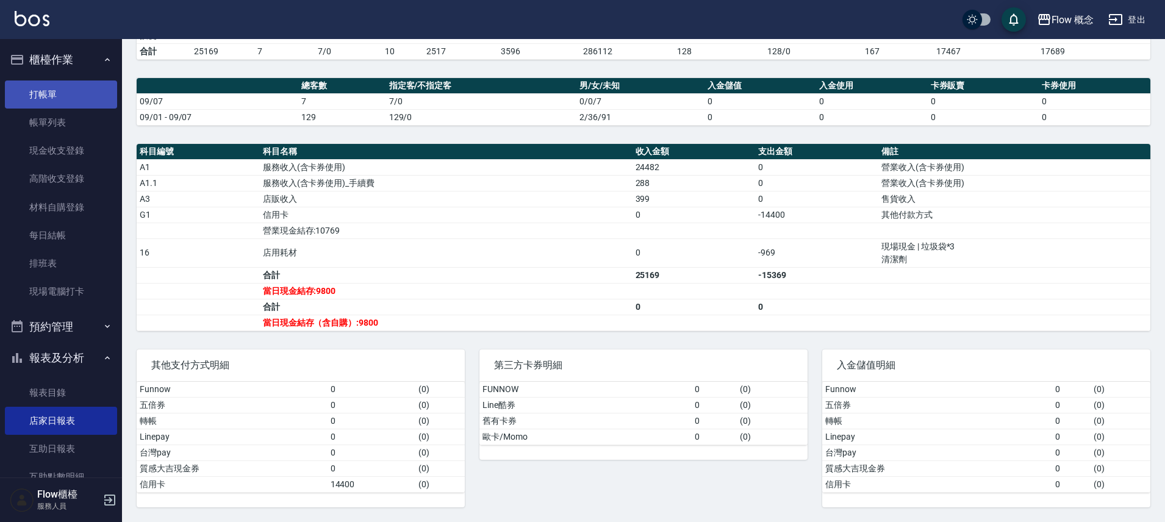
click at [44, 89] on link "打帳單" at bounding box center [61, 95] width 112 height 28
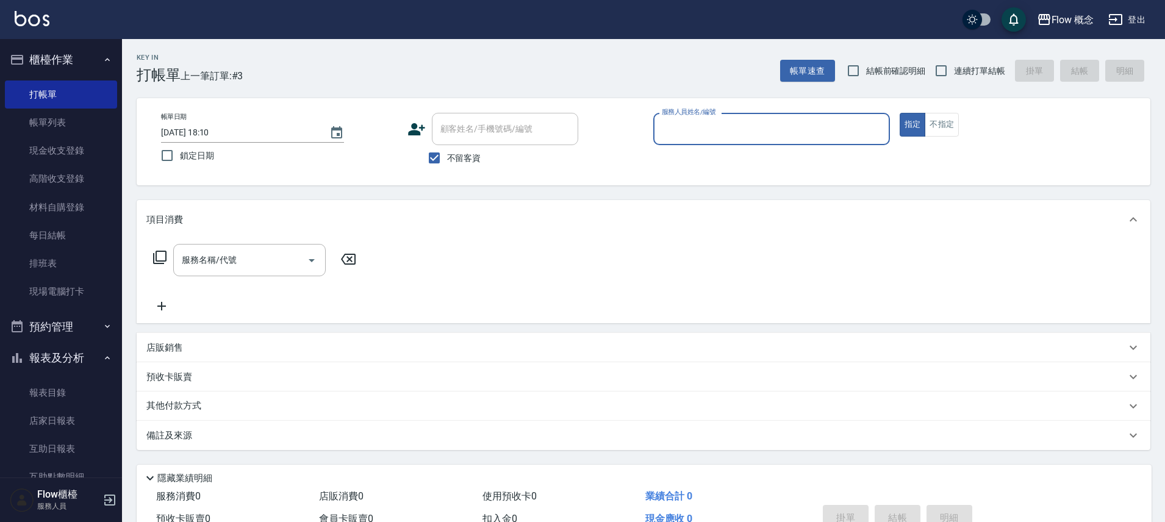
click at [74, 356] on button "報表及分析" at bounding box center [61, 358] width 112 height 32
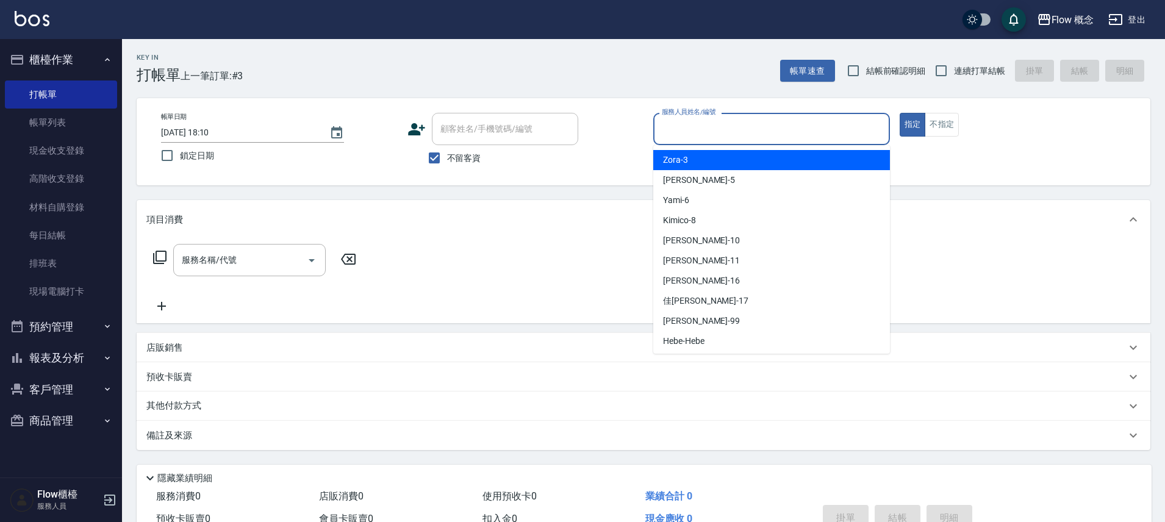
click at [775, 120] on input "服務人員姓名/編號" at bounding box center [772, 128] width 226 height 21
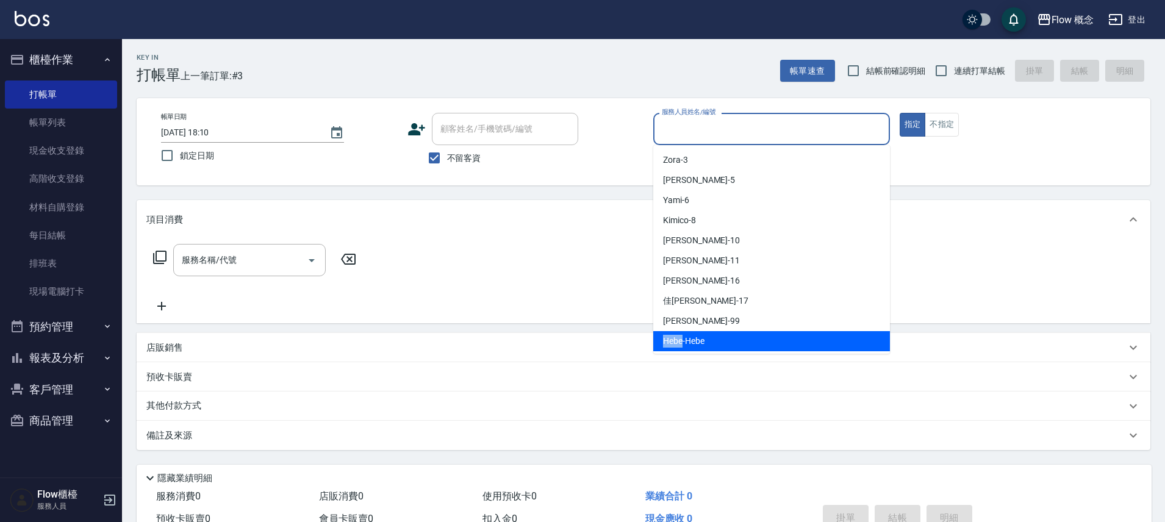
click at [730, 337] on div "Hebe -Hebe" at bounding box center [772, 341] width 237 height 20
type input "Hebe-Hebe"
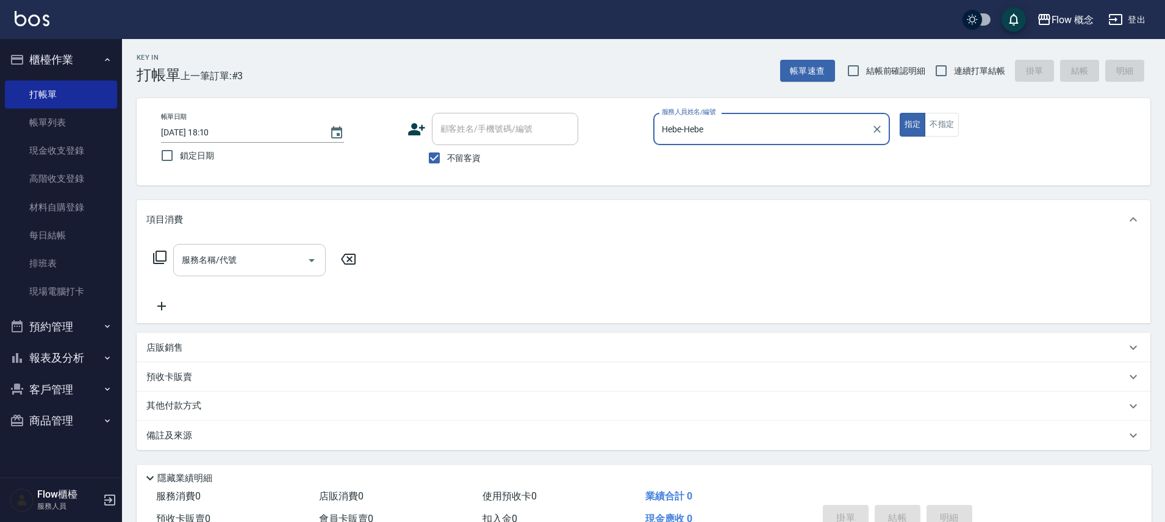
click at [316, 259] on icon "Open" at bounding box center [311, 260] width 15 height 15
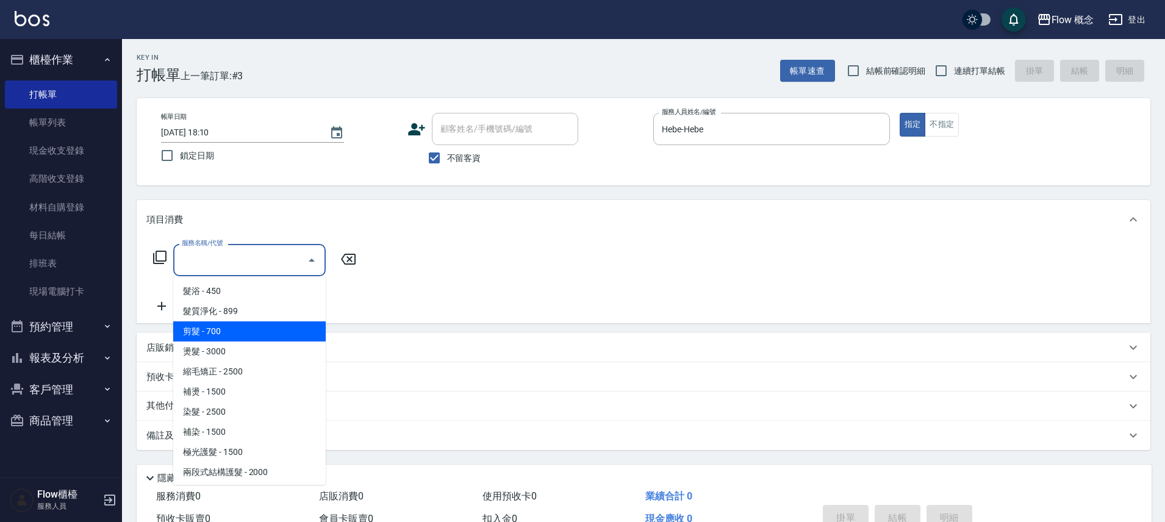
click at [225, 333] on span "剪髮 - 700" at bounding box center [249, 332] width 153 height 20
type input "剪髮(201)"
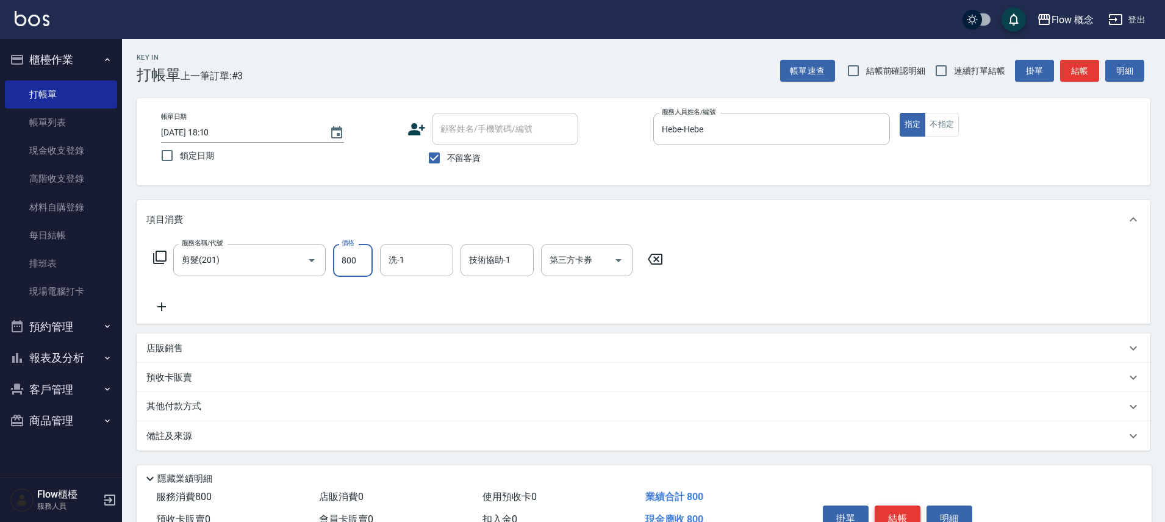
type input "800"
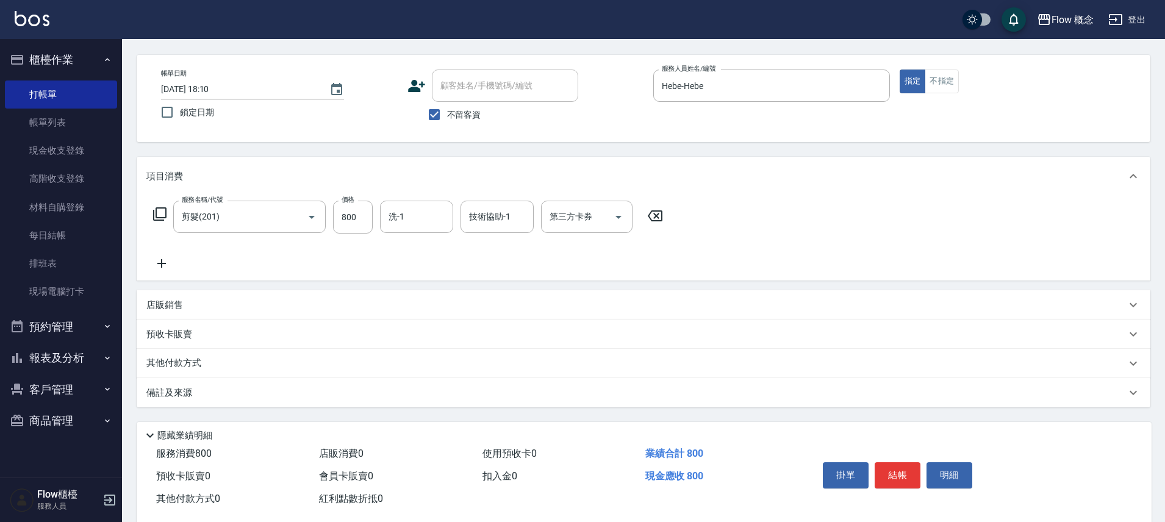
scroll to position [67, 0]
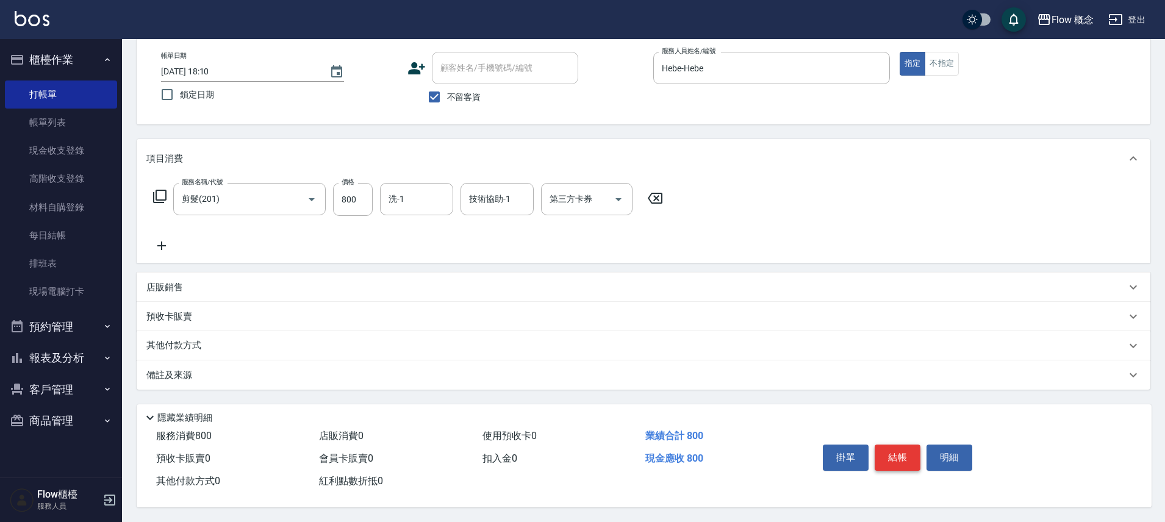
click at [898, 452] on button "結帳" at bounding box center [898, 458] width 46 height 26
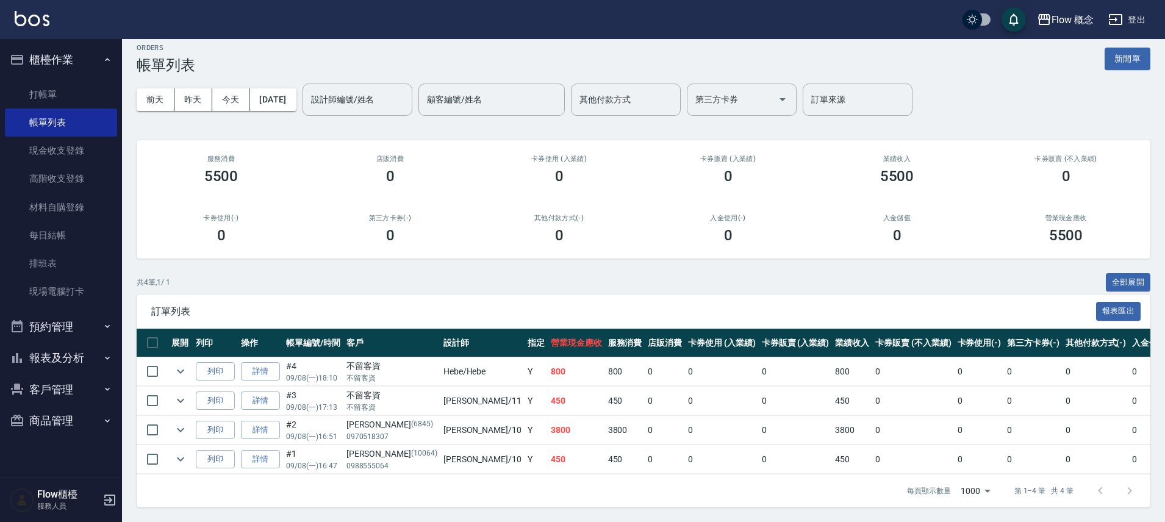
scroll to position [19, 0]
click at [70, 109] on link "帳單列表" at bounding box center [61, 123] width 112 height 28
click at [70, 104] on link "打帳單" at bounding box center [61, 95] width 112 height 28
